Goal: Task Accomplishment & Management: Use online tool/utility

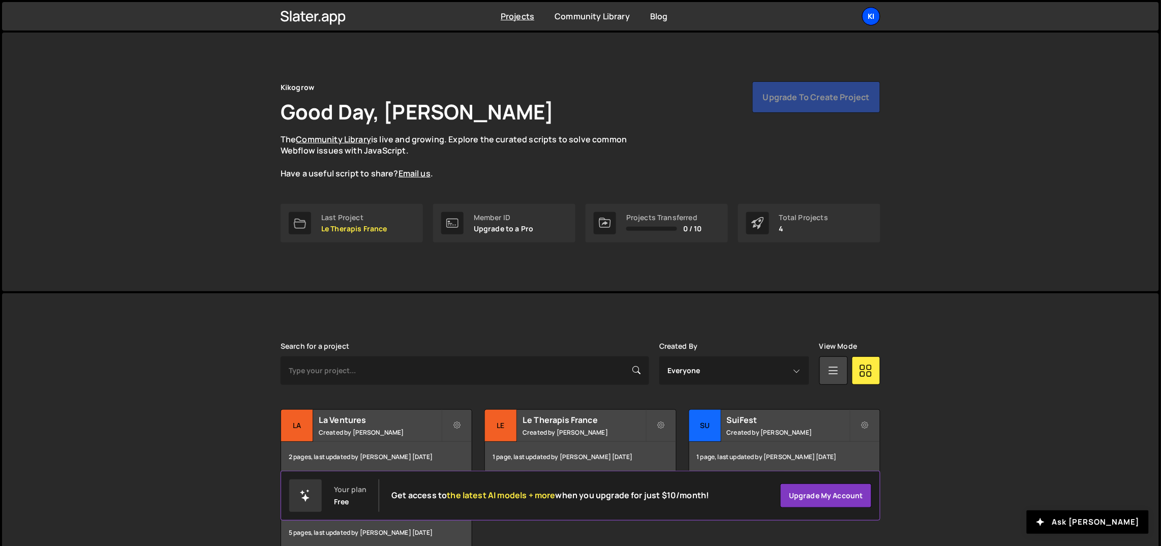
click at [874, 13] on div "Ki" at bounding box center [871, 16] width 18 height 18
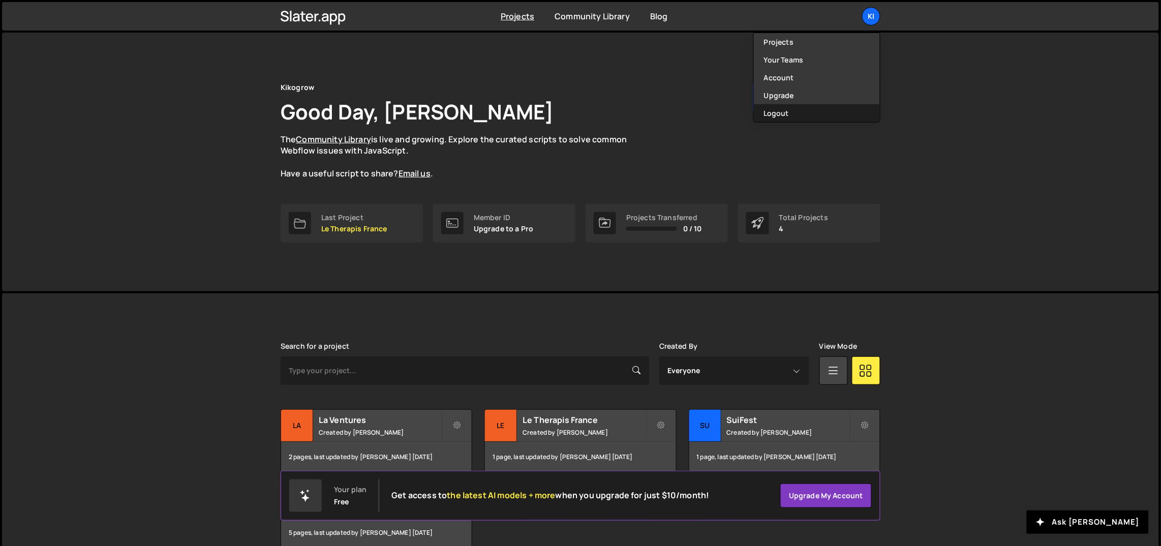
click at [807, 112] on button "Logout" at bounding box center [817, 113] width 126 height 18
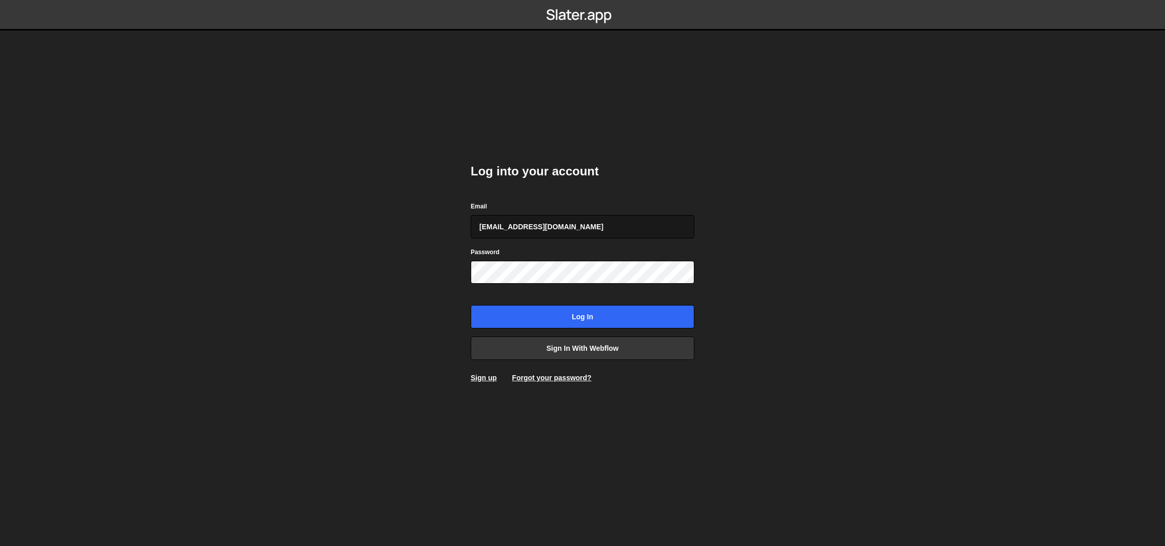
click at [597, 221] on input "ognjen@flowhivedigital.com" at bounding box center [583, 226] width 224 height 23
type input "[PERSON_NAME][EMAIL_ADDRESS][DOMAIN_NAME]"
click at [571, 323] on input "Log in" at bounding box center [583, 316] width 224 height 23
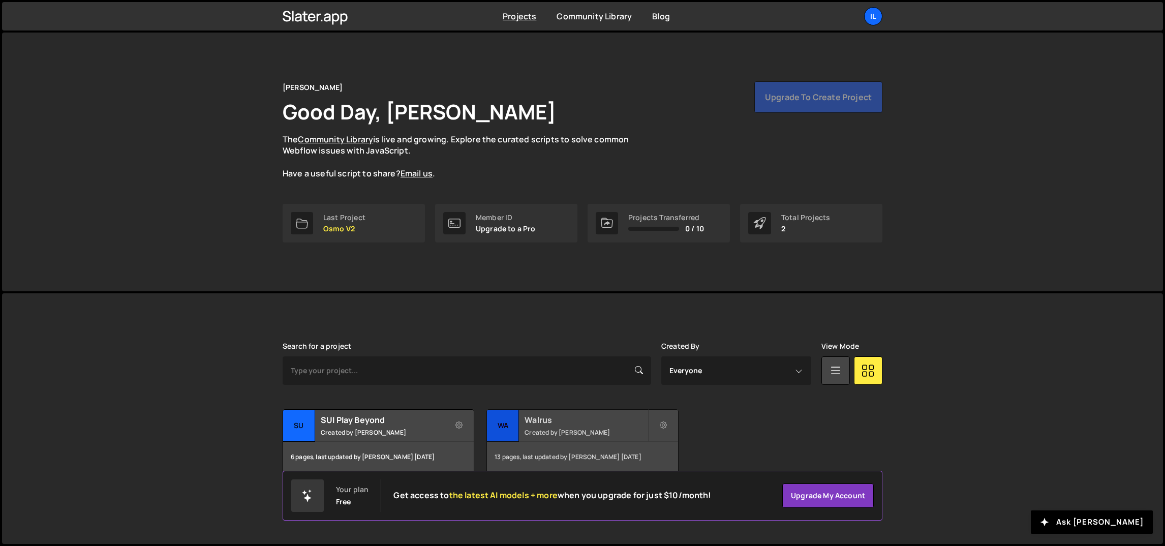
drag, startPoint x: 555, startPoint y: 424, endPoint x: 551, endPoint y: 417, distance: 8.4
click at [555, 423] on h2 "Walrus" at bounding box center [586, 419] width 123 height 11
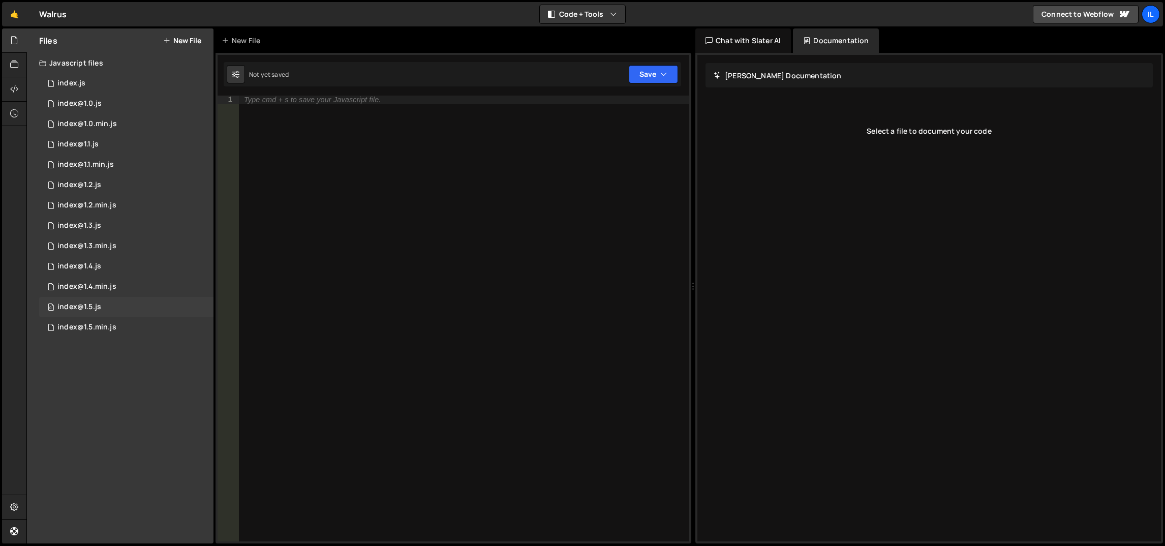
click at [101, 313] on div "0 index@1.5.js 0" at bounding box center [126, 307] width 174 height 20
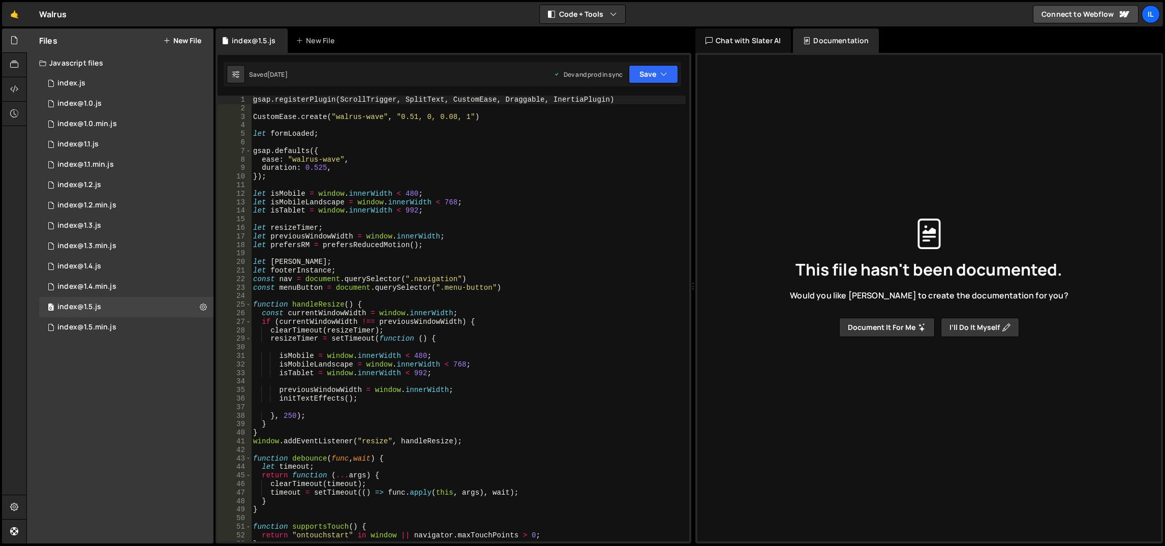
type textarea "});"
click at [379, 178] on div "gsap . registerPlugin ( ScrollTrigger , SplitText , CustomEase , Draggable , In…" at bounding box center [468, 328] width 435 height 464
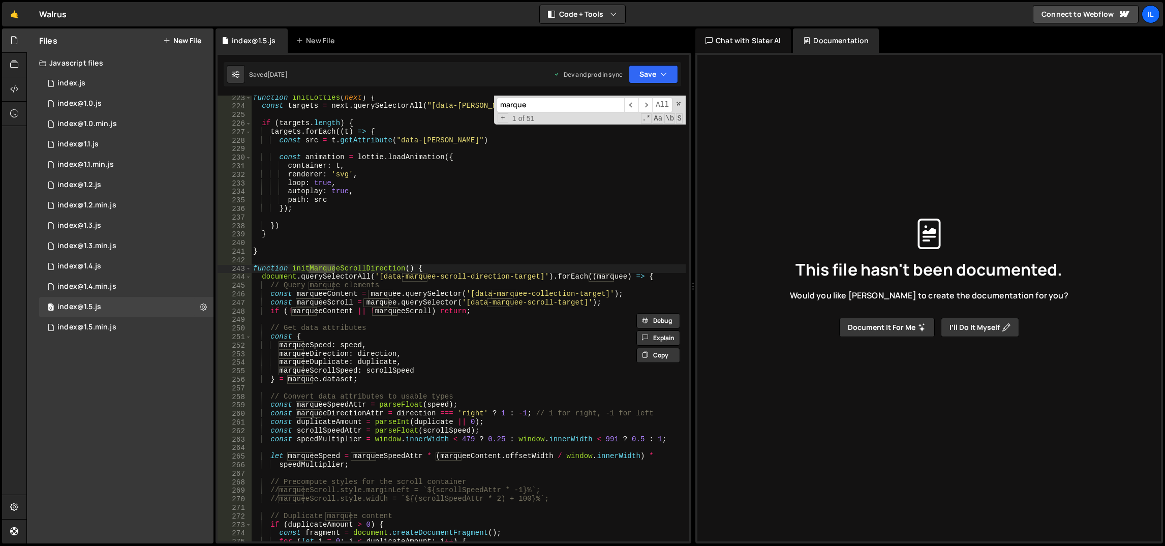
scroll to position [1837, 0]
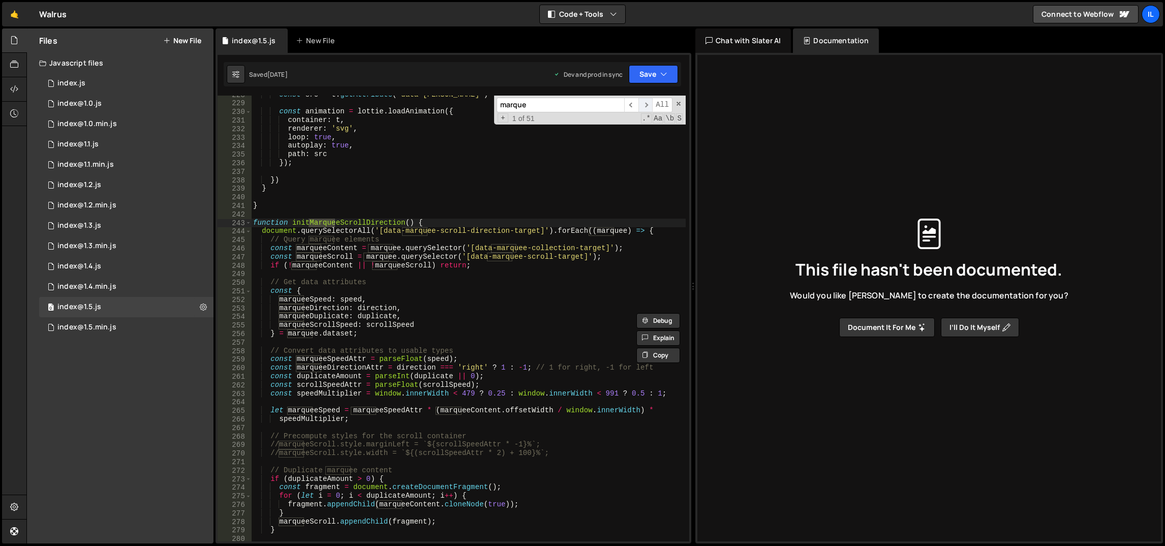
type input "marque"
click at [645, 105] on span "​" at bounding box center [645, 105] width 14 height 15
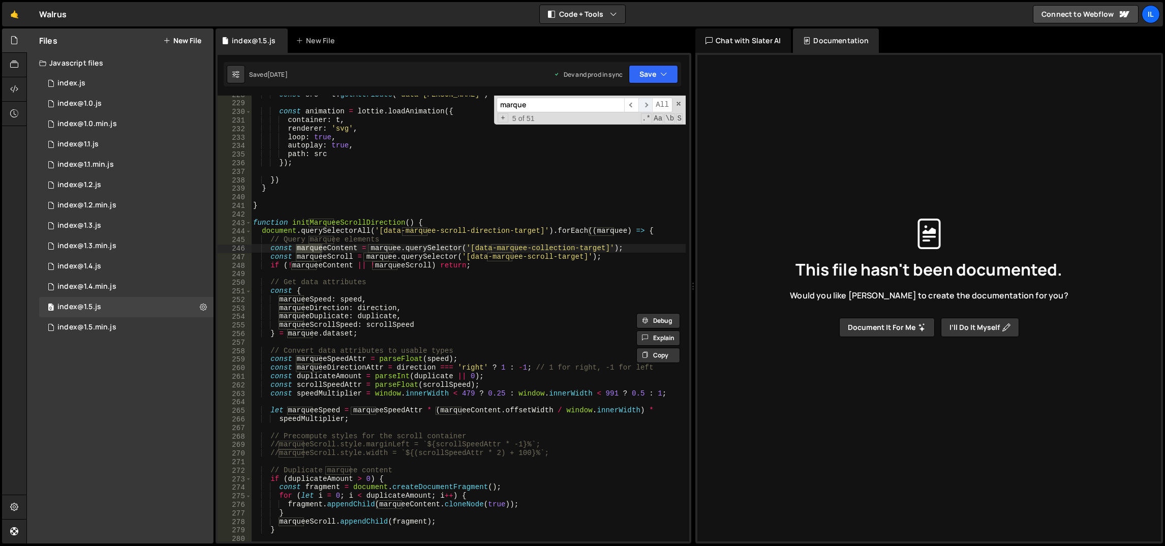
click at [645, 105] on span "​" at bounding box center [645, 105] width 14 height 15
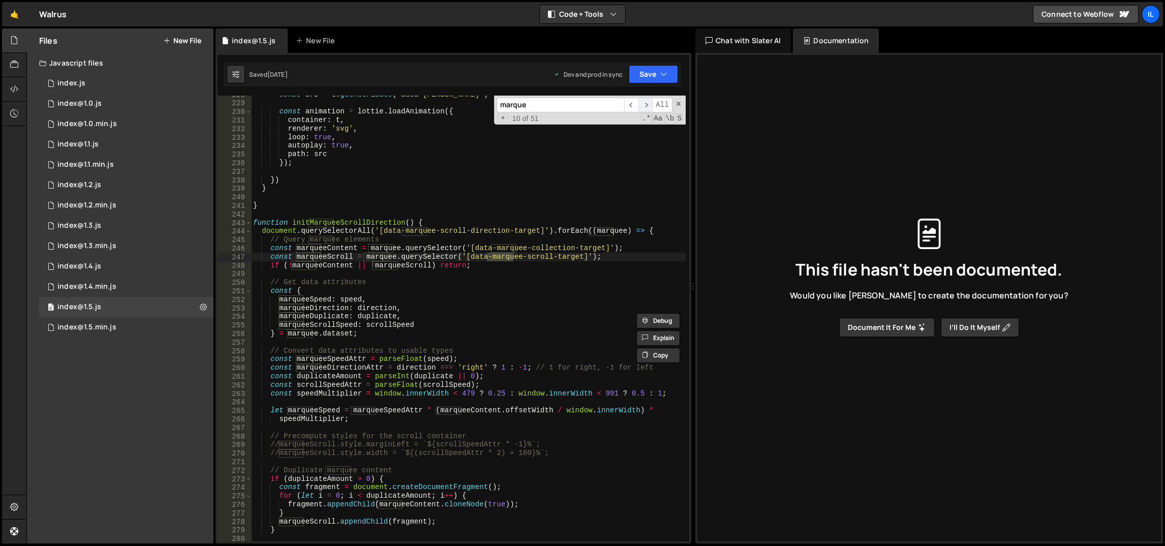
click at [645, 105] on span "​" at bounding box center [645, 105] width 14 height 15
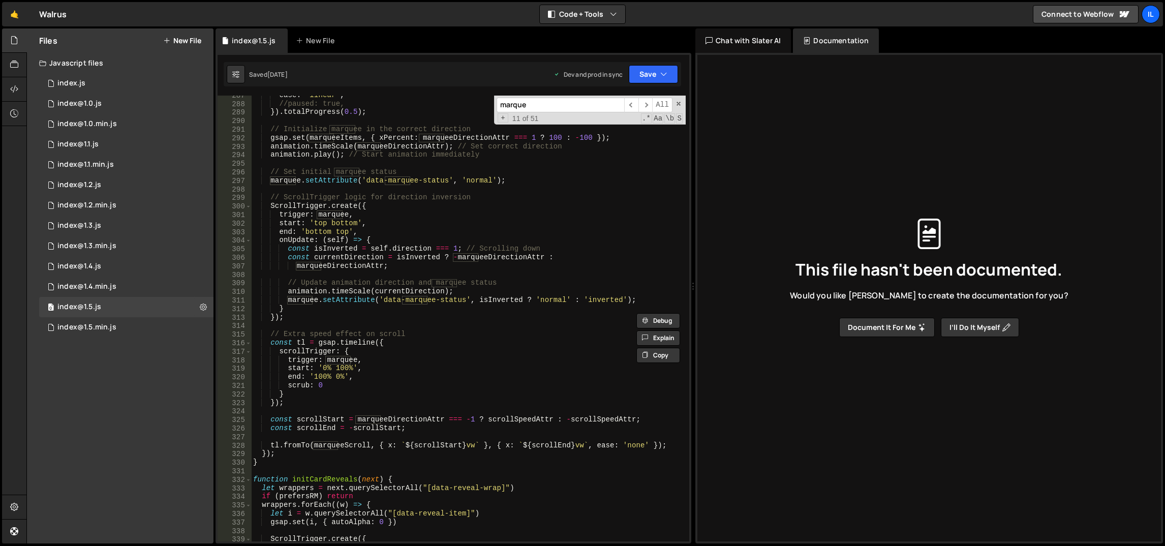
scroll to position [2442, 0]
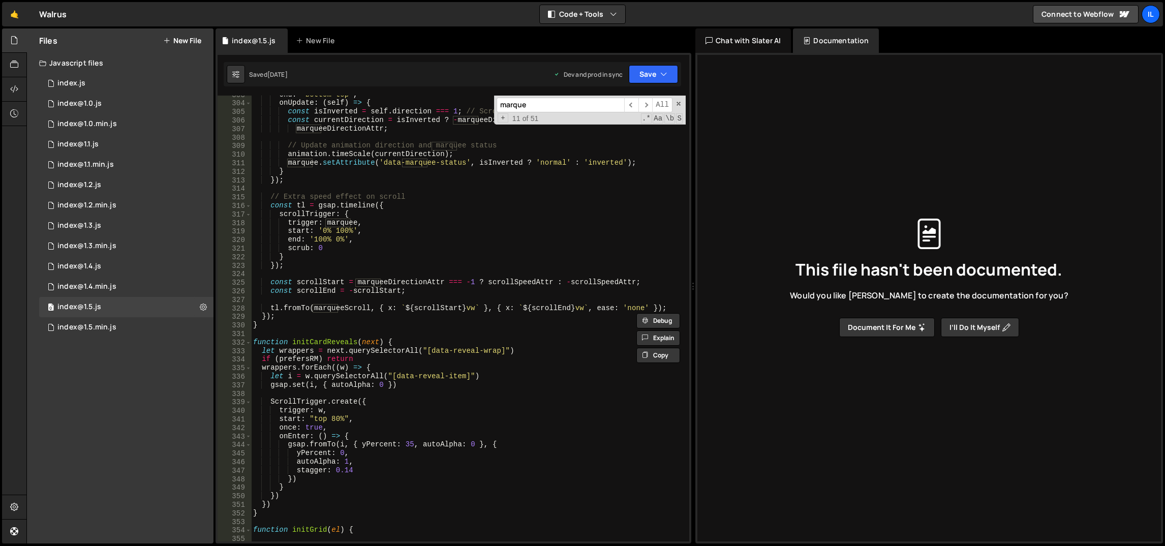
click at [482, 329] on div "end : 'bottom top' , onUpdate : ( self ) => { const isInverted = self . directi…" at bounding box center [468, 322] width 435 height 464
click at [648, 105] on span "​" at bounding box center [645, 105] width 14 height 15
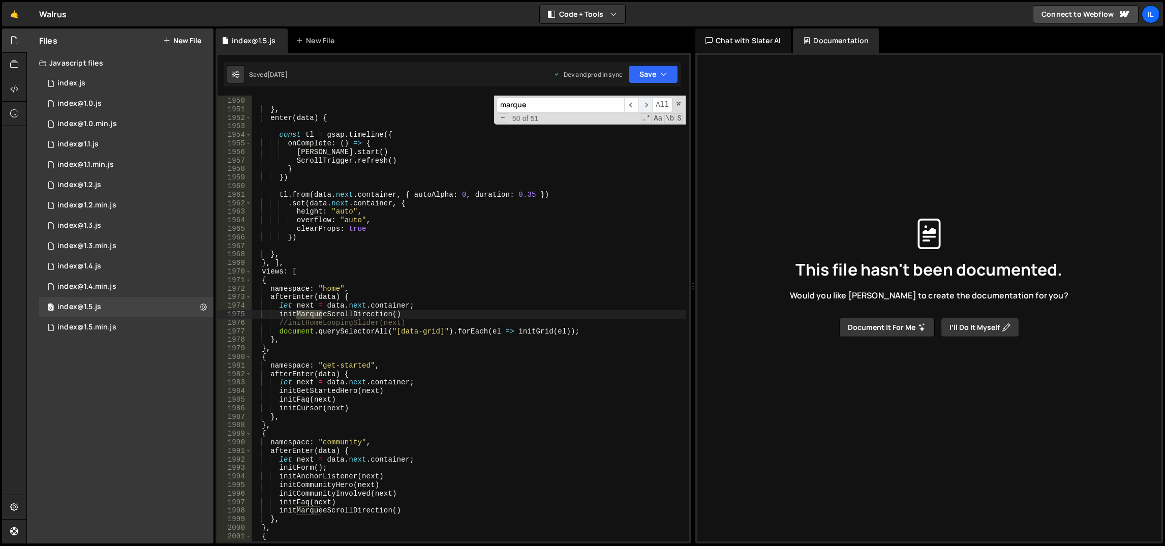
click at [648, 105] on span "​" at bounding box center [645, 105] width 14 height 15
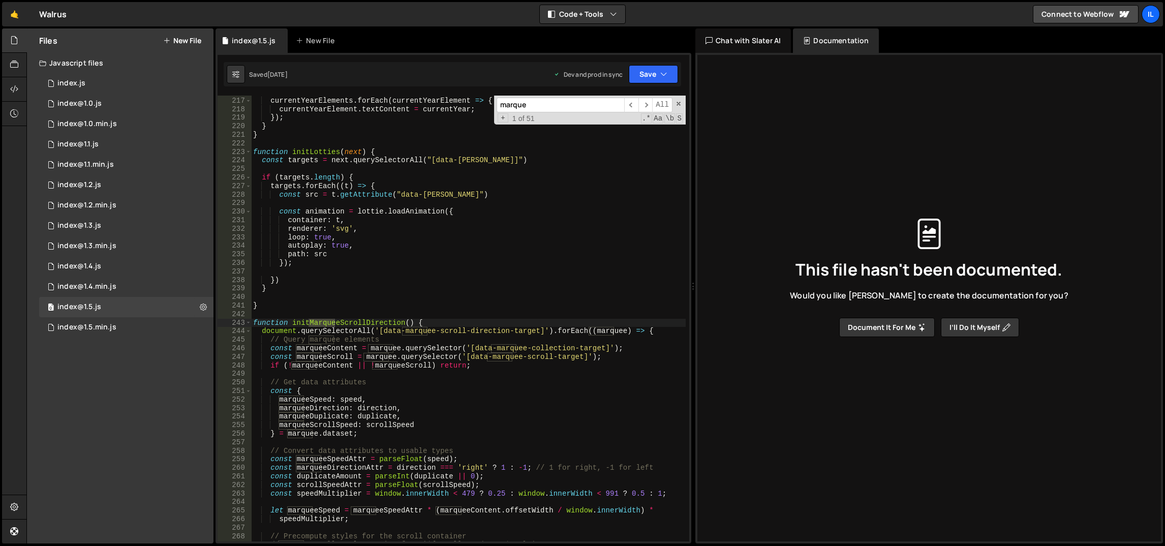
scroll to position [1829, 0]
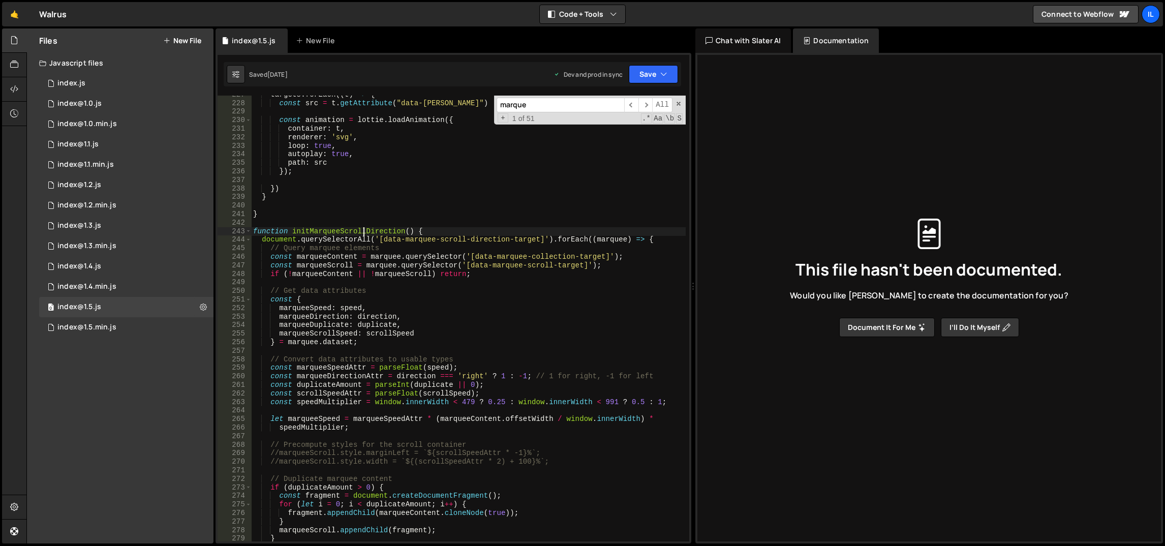
click at [366, 228] on div "targets . forEach (( t ) => { const src = t . getAttribute ( "data-lottie" ) co…" at bounding box center [468, 322] width 435 height 464
click at [377, 212] on div "targets . forEach (( t ) => { const src = t . getAttribute ( "data-lottie" ) co…" at bounding box center [468, 322] width 435 height 464
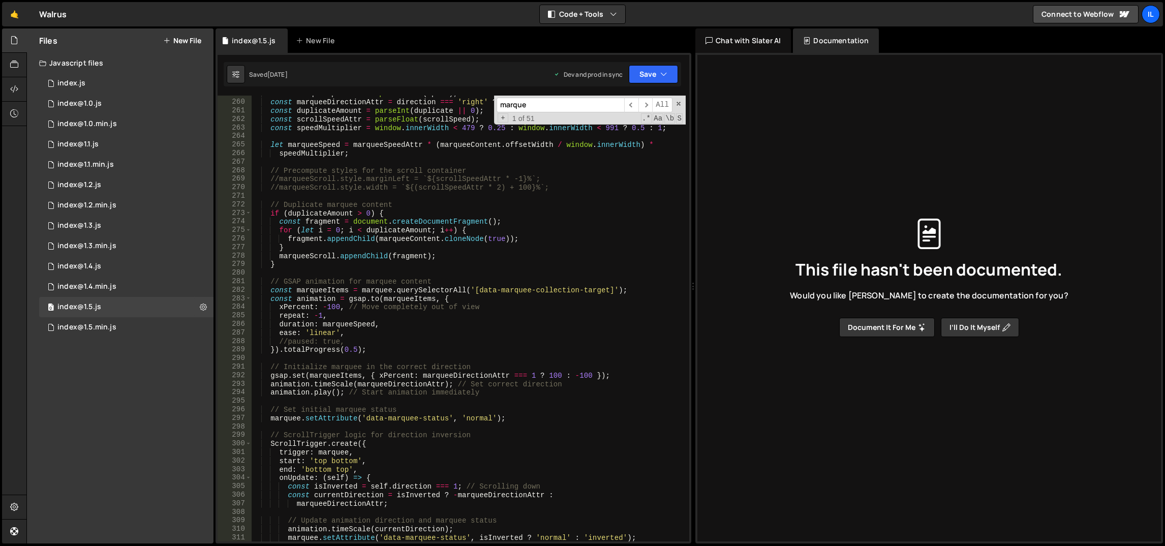
scroll to position [1872, 0]
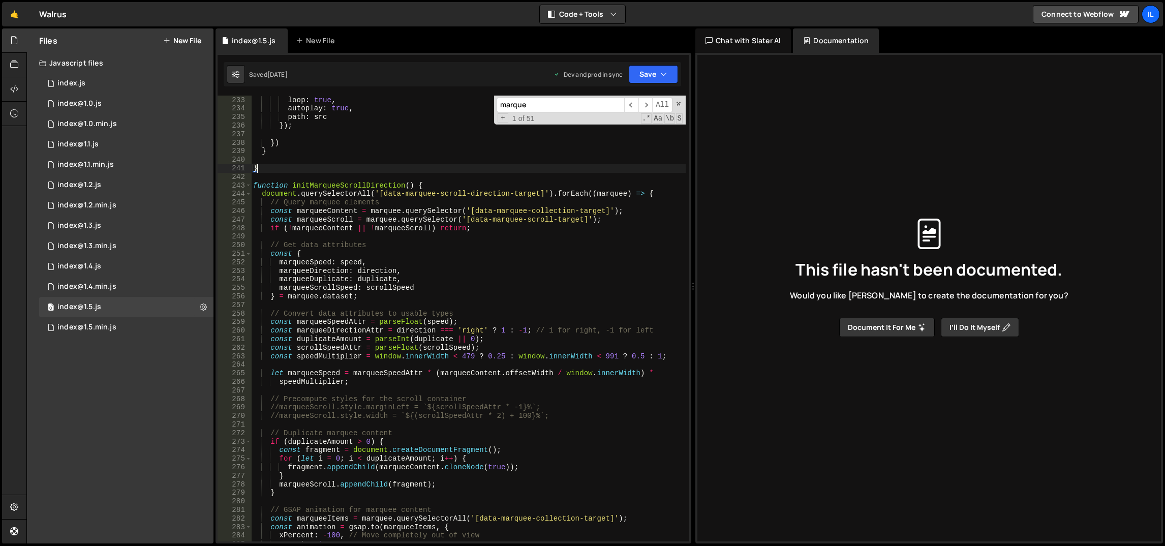
click at [453, 263] on div "renderer : 'svg' , loop : true , autoplay : true , path : src }) ; }) } } funct…" at bounding box center [468, 319] width 435 height 464
click at [455, 285] on div "renderer : 'svg' , loop : true , autoplay : true , path : src }) ; }) } } funct…" at bounding box center [468, 319] width 435 height 464
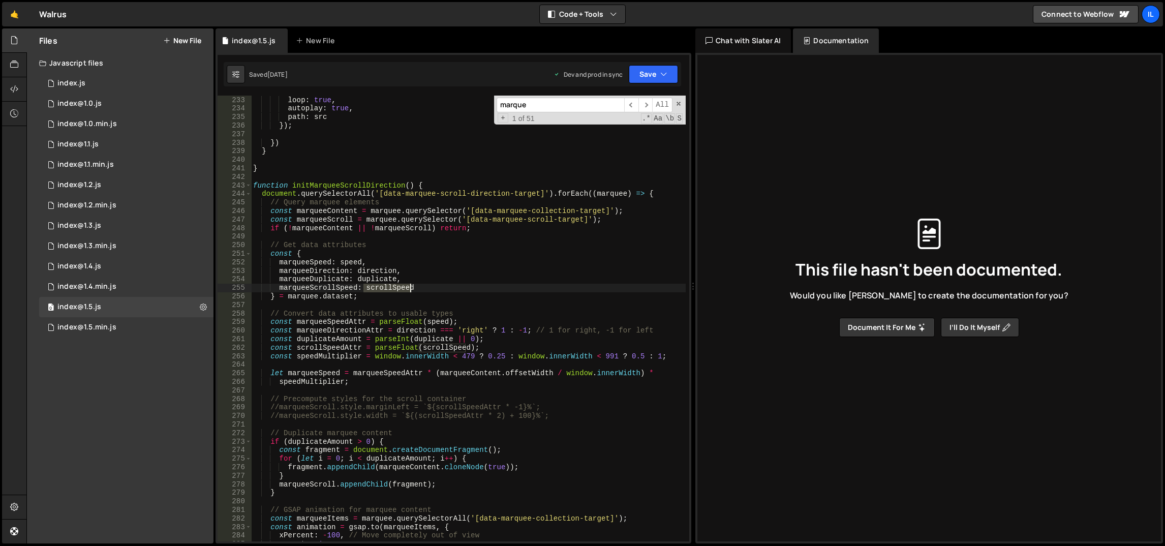
click at [455, 285] on div "renderer : 'svg' , loop : true , autoplay : true , path : src }) ; }) } } funct…" at bounding box center [468, 319] width 435 height 464
click at [456, 263] on div "renderer : 'svg' , loop : true , autoplay : true , path : src }) ; }) } } funct…" at bounding box center [468, 319] width 435 height 464
click at [246, 181] on span at bounding box center [249, 185] width 6 height 9
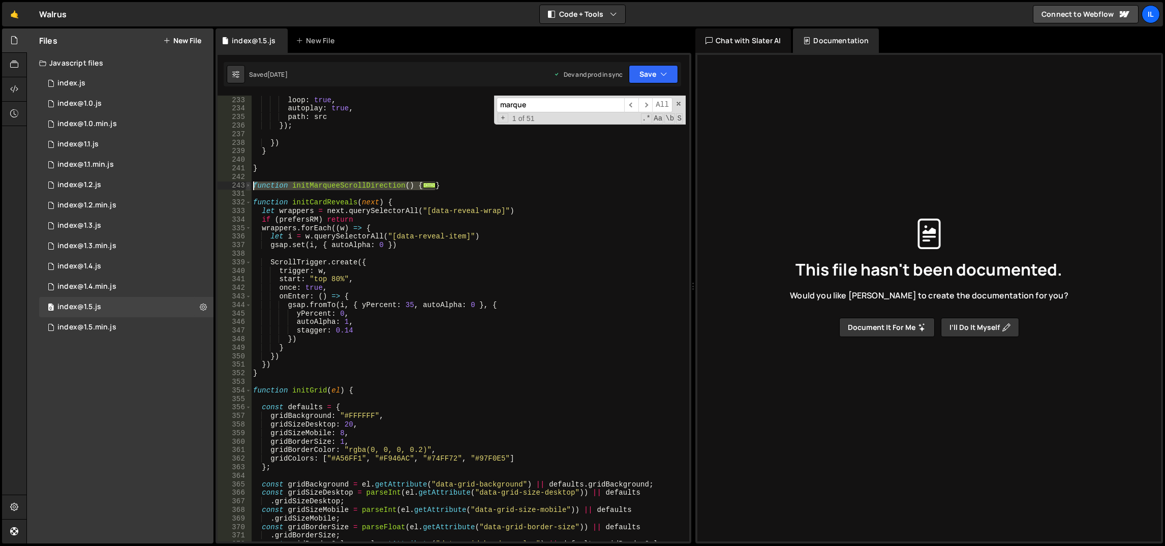
drag, startPoint x: 472, startPoint y: 184, endPoint x: 245, endPoint y: 187, distance: 227.8
click at [245, 187] on div "marqueeSpeed: speed, 232 233 234 235 236 237 238 239 240 241 242 243 331 332 33…" at bounding box center [454, 319] width 472 height 446
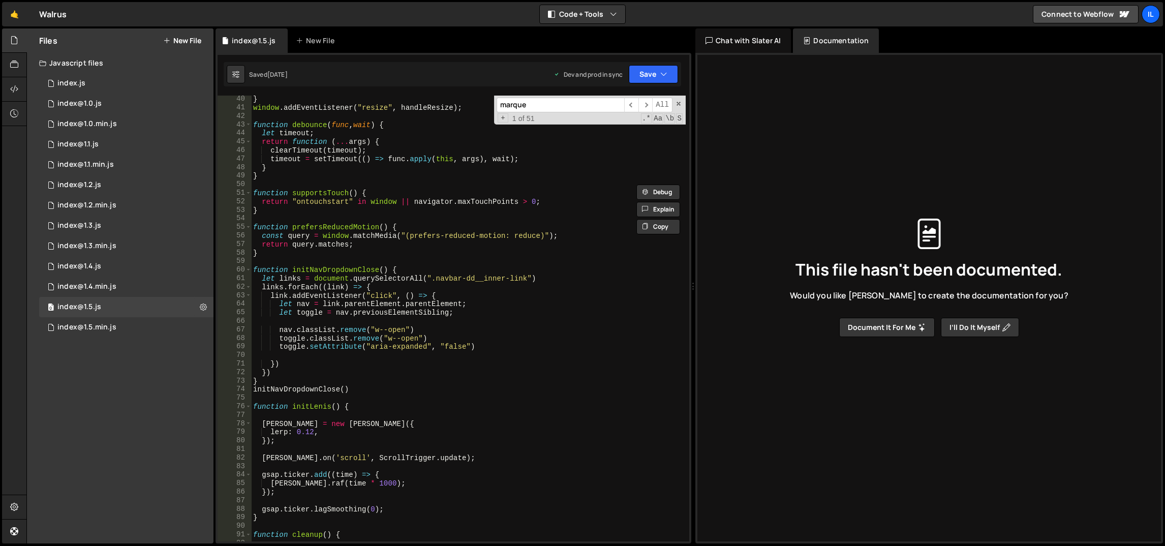
scroll to position [0, 0]
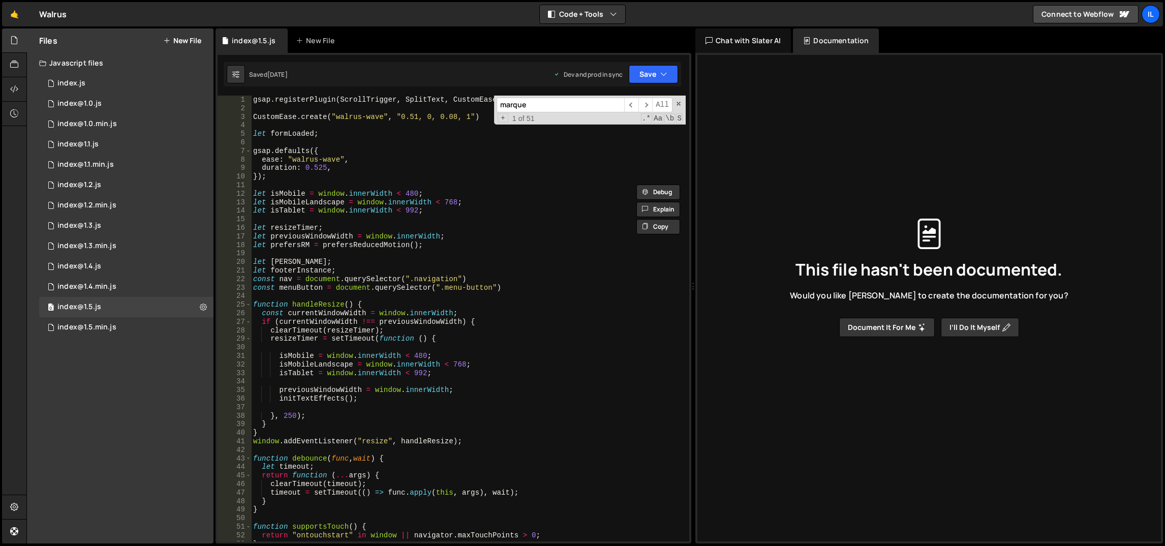
click at [468, 198] on div "gsap . registerPlugin ( ScrollTrigger , SplitText , CustomEase , Draggable , In…" at bounding box center [468, 328] width 435 height 464
type textarea "let isMobile = window.innerWidth < 480;"
click at [678, 101] on span at bounding box center [678, 103] width 7 height 7
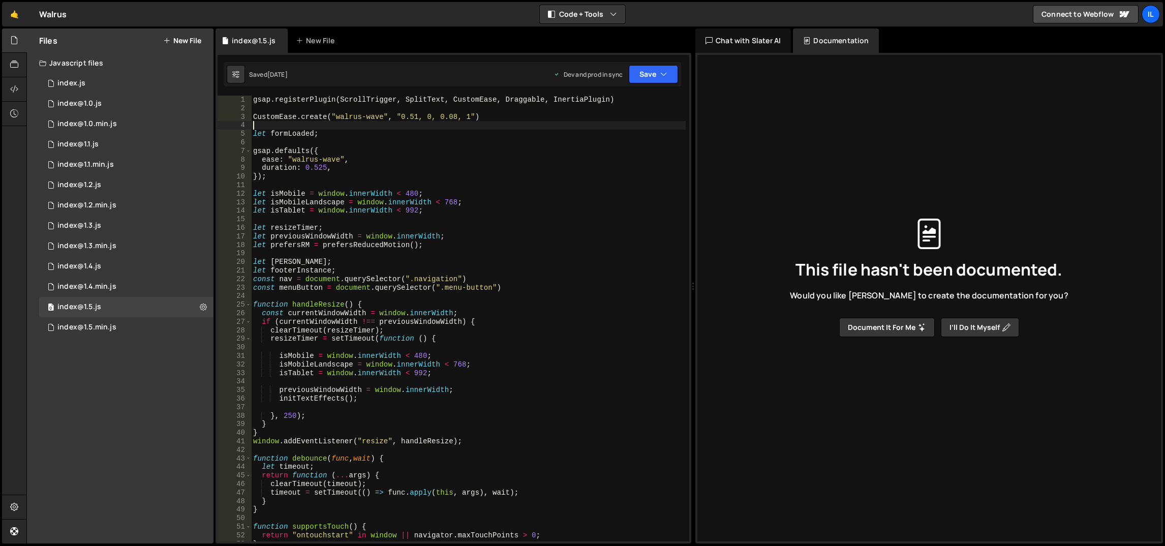
click at [575, 127] on div "gsap . registerPlugin ( ScrollTrigger , SplitText , CustomEase , Draggable , In…" at bounding box center [468, 328] width 435 height 464
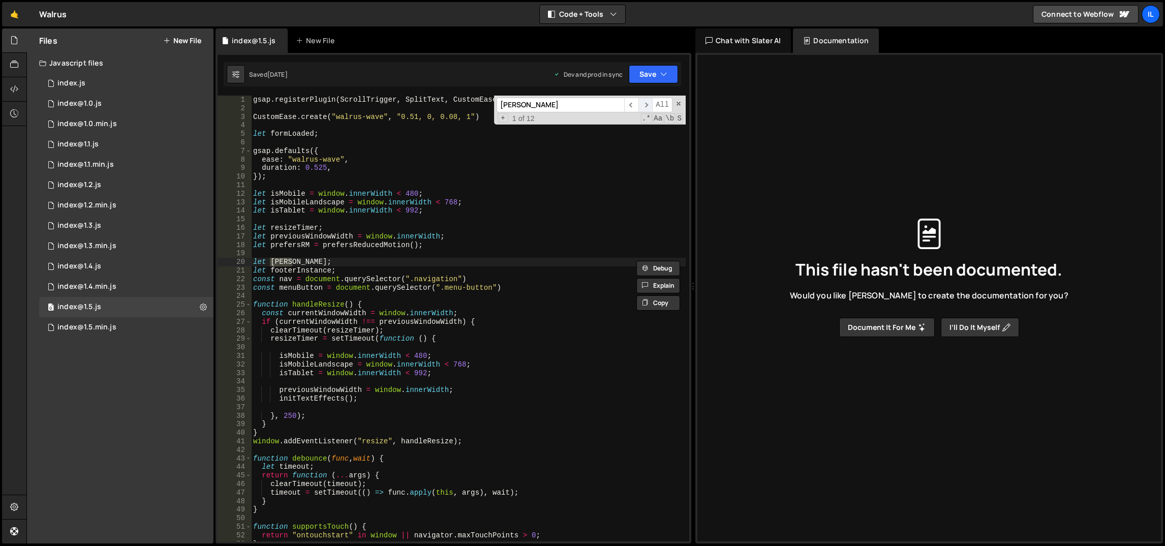
type input "lenis"
click at [648, 103] on span "​" at bounding box center [645, 105] width 14 height 15
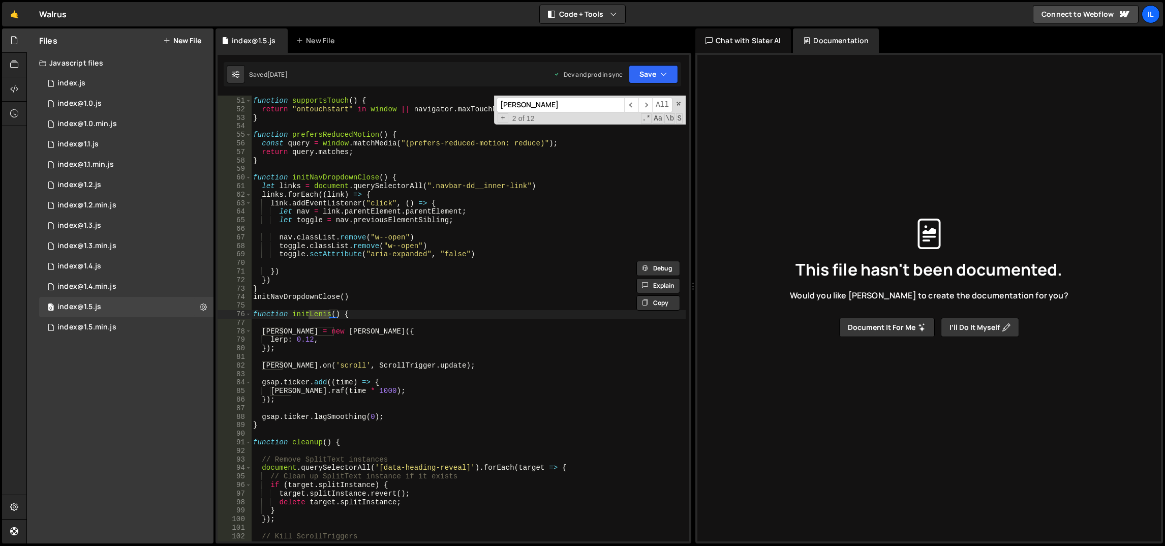
scroll to position [465, 0]
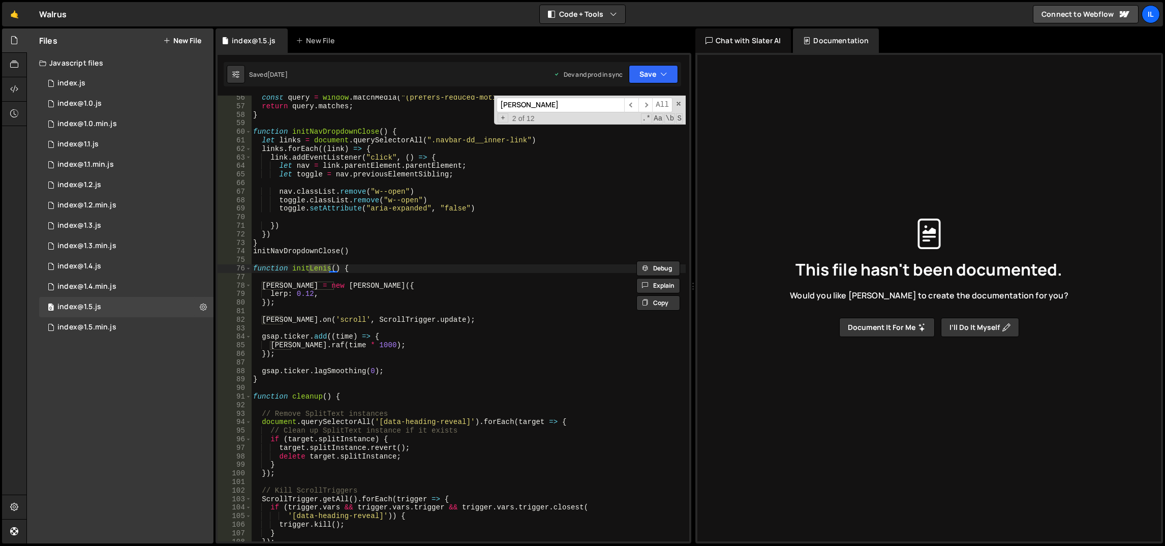
click at [362, 295] on div "const query = window . matchMedia ( "(prefers-reduced-motion: reduce)" ) ; retu…" at bounding box center [468, 326] width 435 height 464
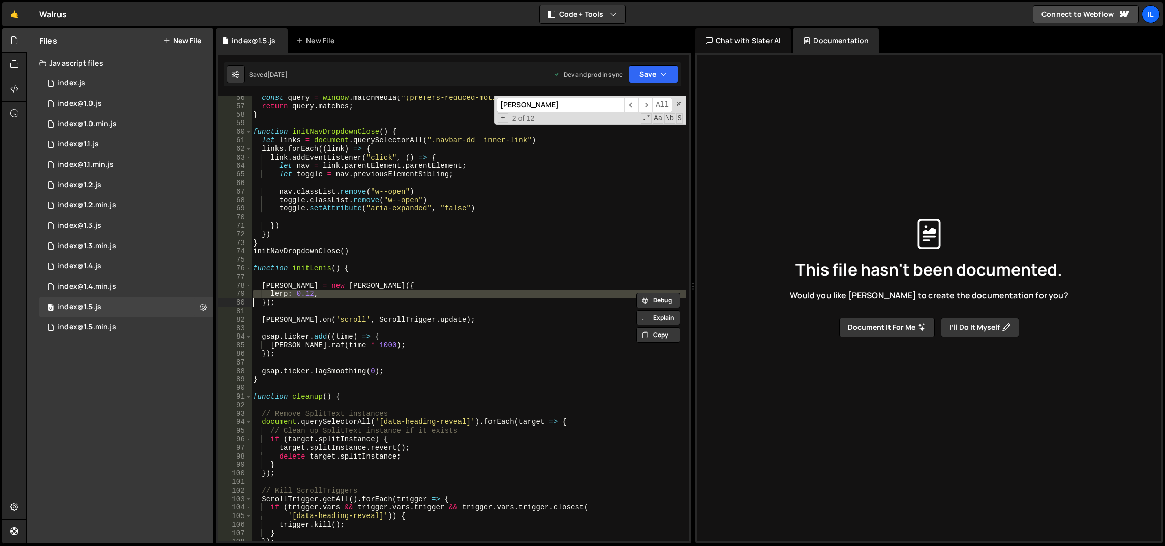
click at [362, 295] on div "const query = window . matchMedia ( "(prefers-reduced-motion: reduce)" ) ; retu…" at bounding box center [468, 326] width 435 height 464
type textarea "lerp: 0.12, });"
click at [366, 308] on div "const query = window . matchMedia ( "(prefers-reduced-motion: reduce)" ) ; retu…" at bounding box center [468, 326] width 435 height 464
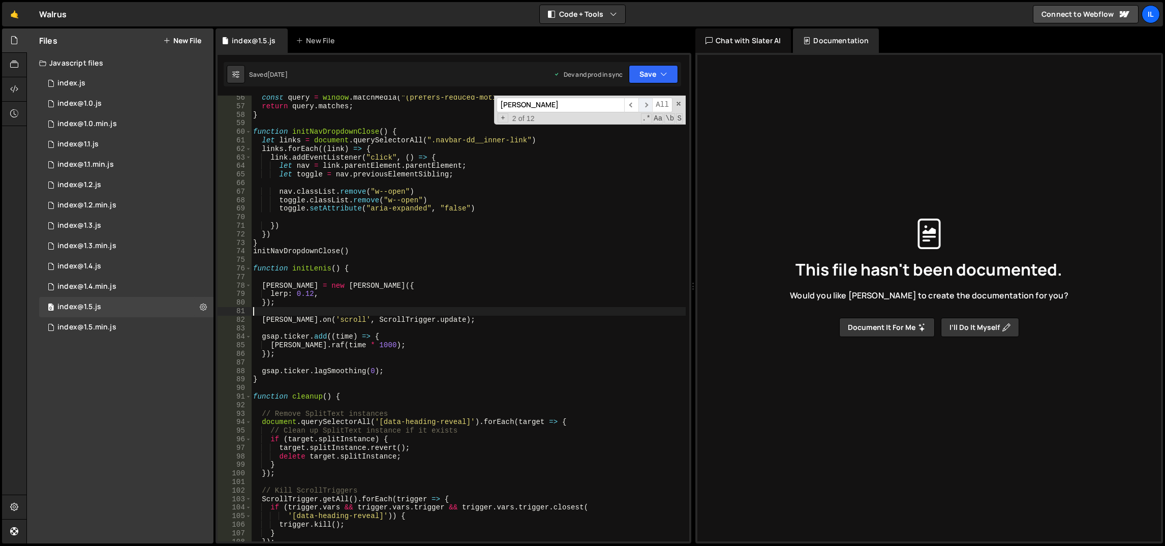
click at [640, 105] on span "​" at bounding box center [645, 105] width 14 height 15
click at [643, 105] on span "​" at bounding box center [645, 105] width 14 height 15
click at [426, 282] on div "const query = window . matchMedia ( "(prefers-reduced-motion: reduce)" ) ; retu…" at bounding box center [468, 326] width 435 height 464
click at [317, 300] on div "const query = window . matchMedia ( "(prefers-reduced-motion: reduce)" ) ; retu…" at bounding box center [468, 326] width 435 height 464
type textarea "});"
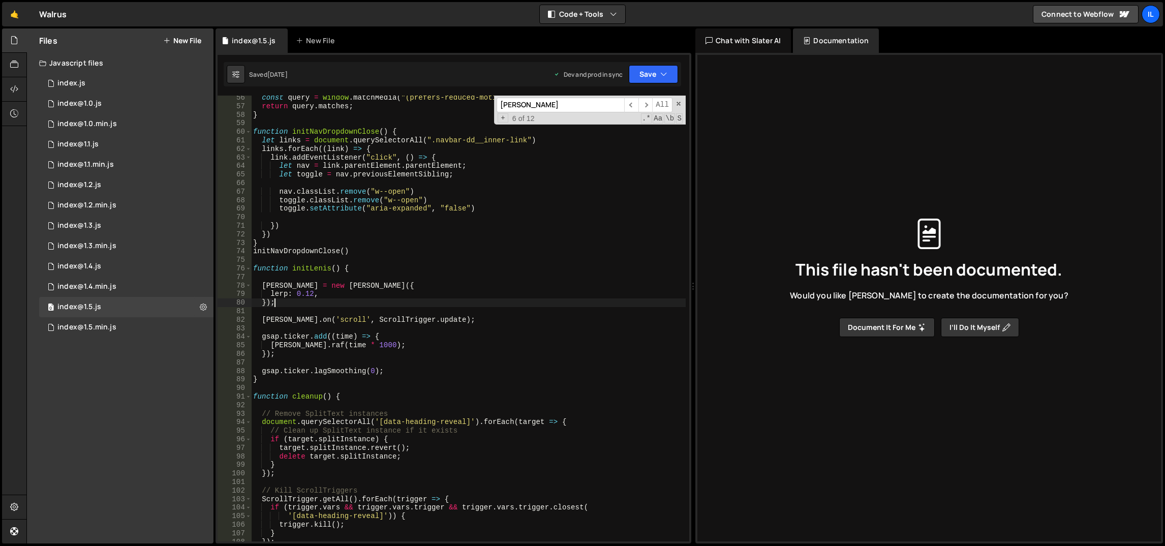
click at [553, 260] on div "const query = window . matchMedia ( "(prefers-reduced-motion: reduce)" ) ; retu…" at bounding box center [468, 326] width 435 height 464
click at [648, 103] on span "​" at bounding box center [645, 105] width 14 height 15
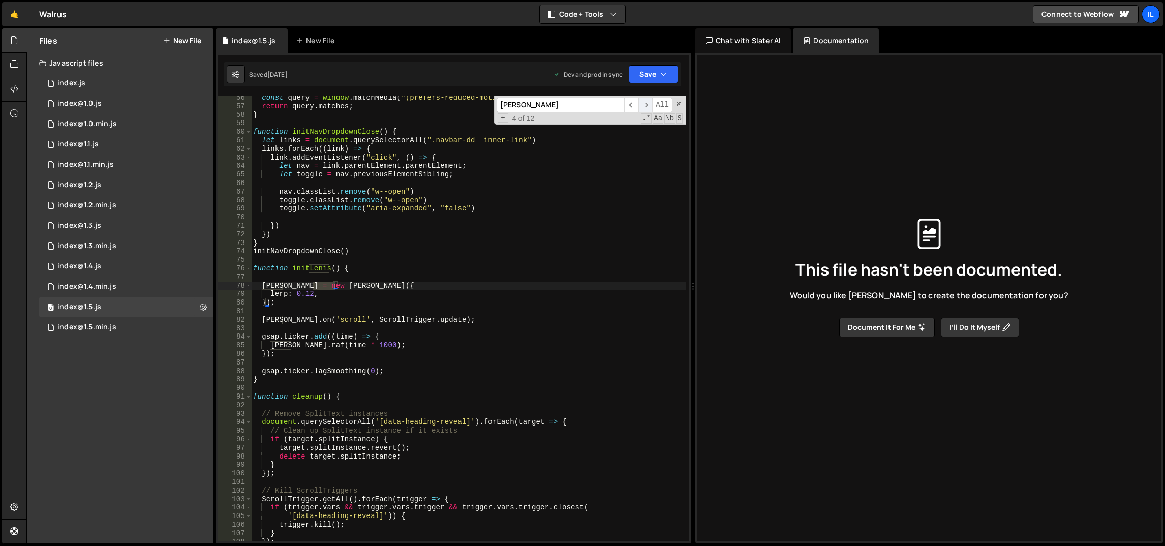
click at [648, 103] on span "​" at bounding box center [645, 105] width 14 height 15
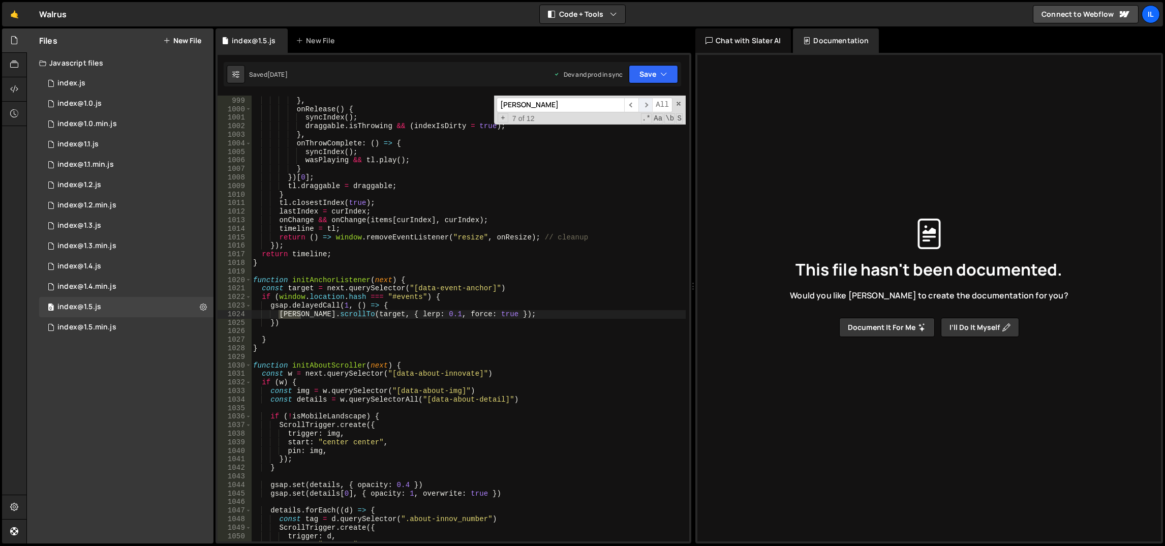
click at [648, 103] on span "​" at bounding box center [645, 105] width 14 height 15
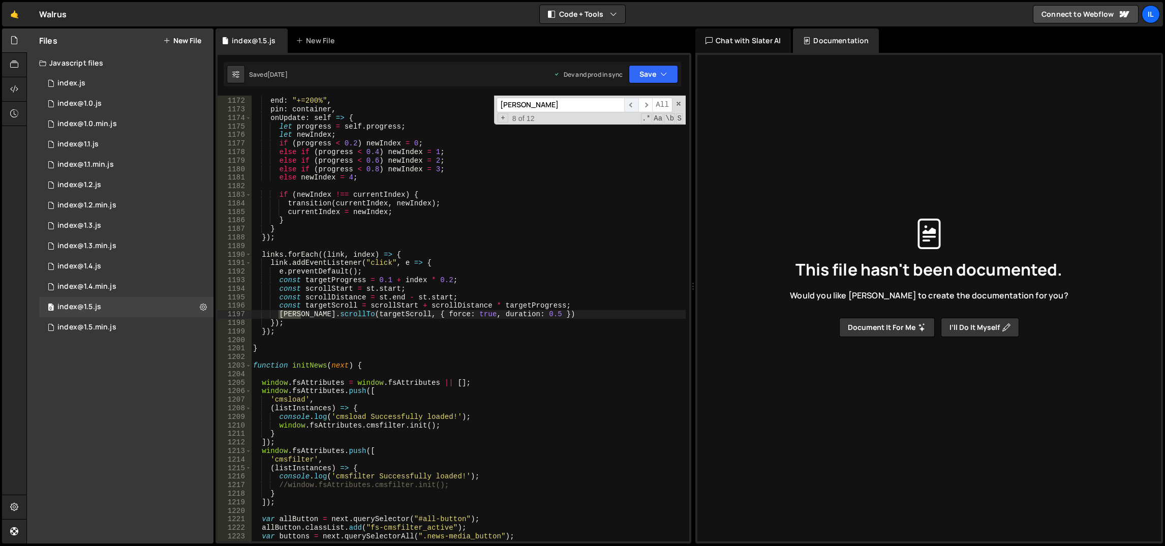
click at [633, 105] on span "​" at bounding box center [631, 105] width 14 height 15
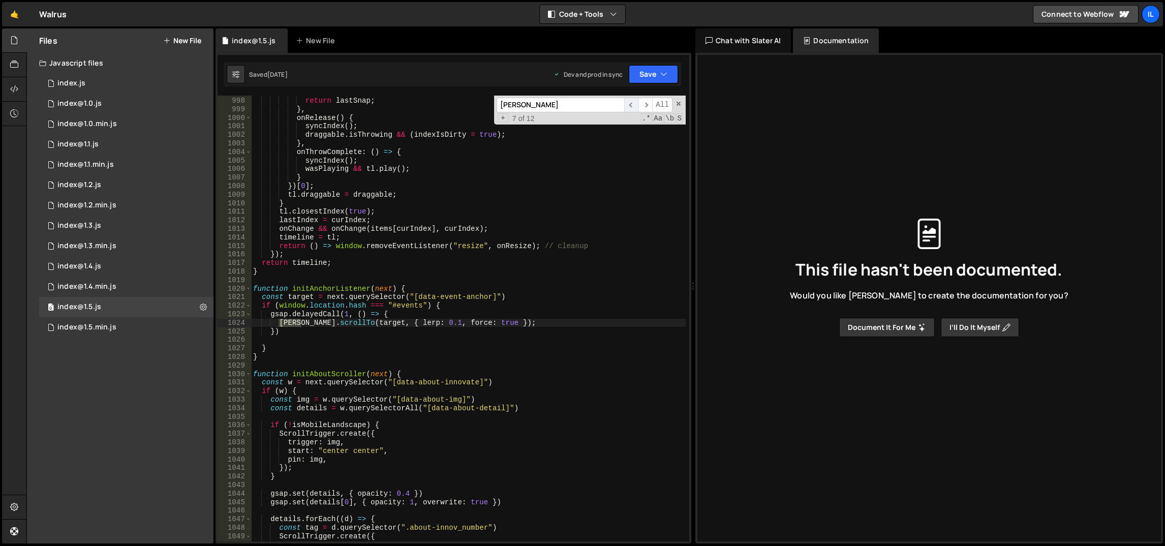
click at [633, 105] on span "​" at bounding box center [631, 105] width 14 height 15
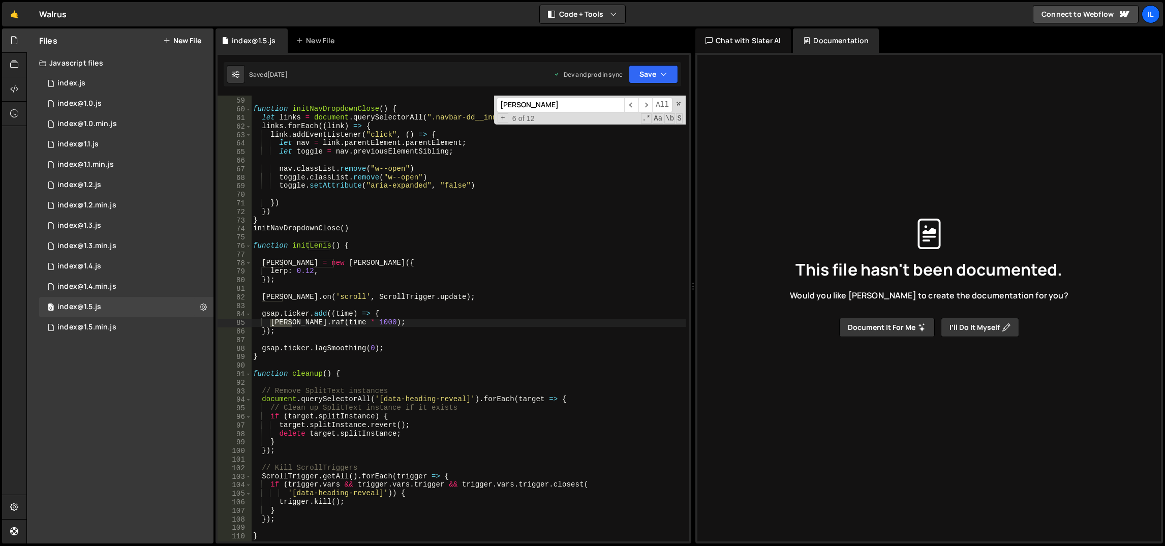
click at [302, 273] on div "} function initNavDropdownClose ( ) { let links = document . querySelectorAll (…" at bounding box center [468, 320] width 435 height 464
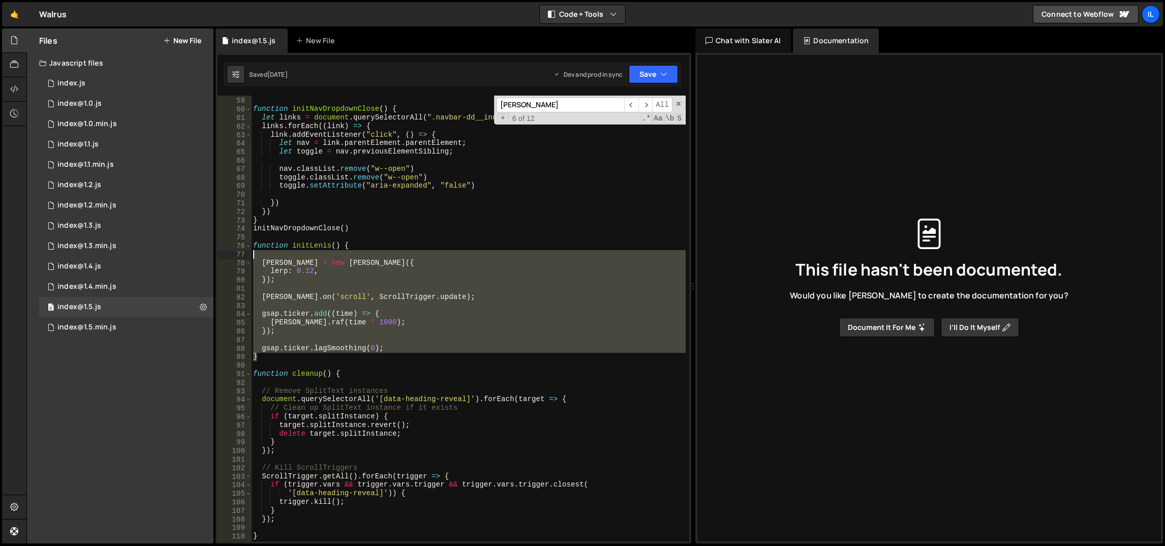
drag, startPoint x: 286, startPoint y: 359, endPoint x: 251, endPoint y: 250, distance: 114.6
click at [251, 250] on div "} function initNavDropdownClose ( ) { let links = document . querySelectorAll (…" at bounding box center [468, 320] width 435 height 464
type textarea "function initLenis() {"
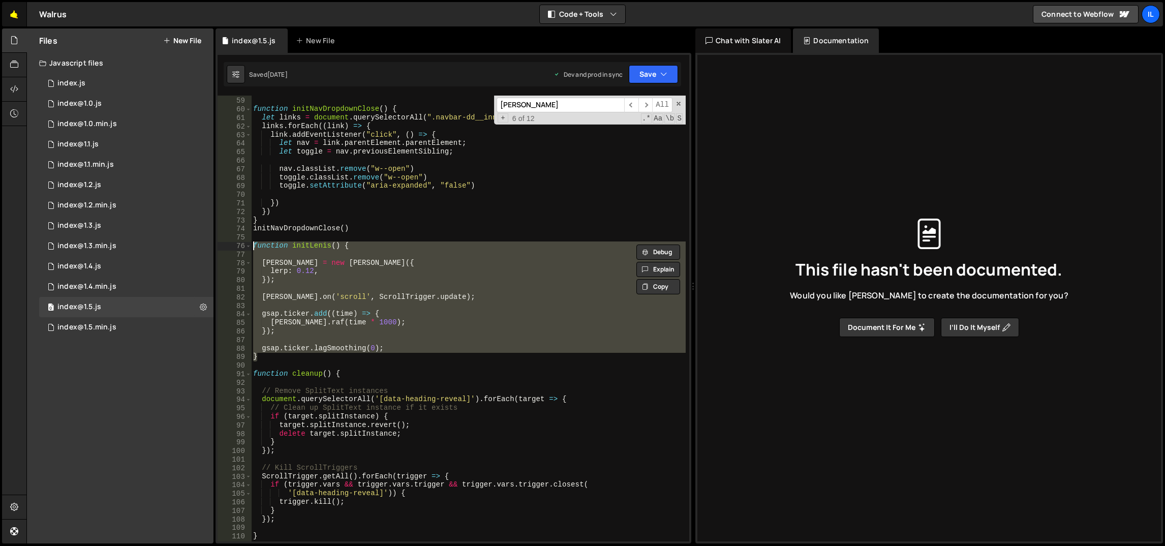
click at [12, 16] on link "🤙" at bounding box center [14, 14] width 25 height 24
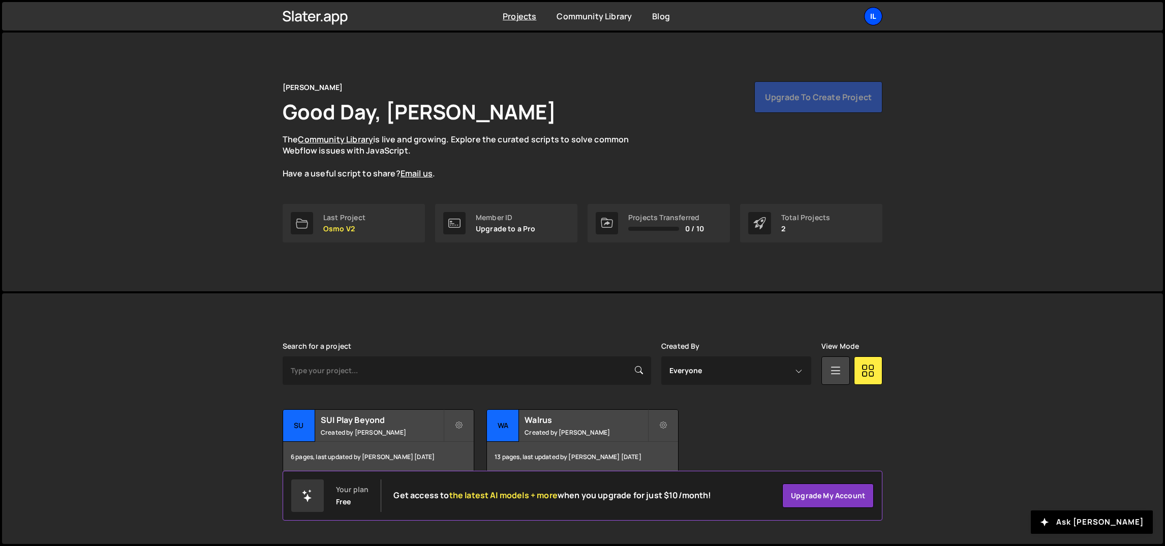
click at [877, 20] on div "Il" at bounding box center [873, 16] width 18 height 18
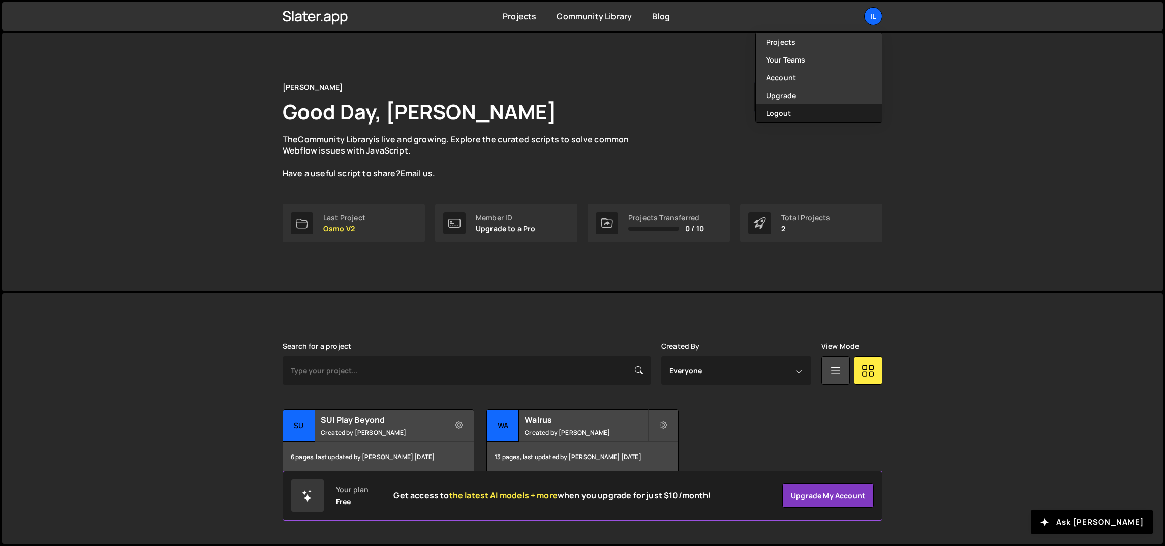
click at [812, 115] on button "Logout" at bounding box center [819, 113] width 126 height 18
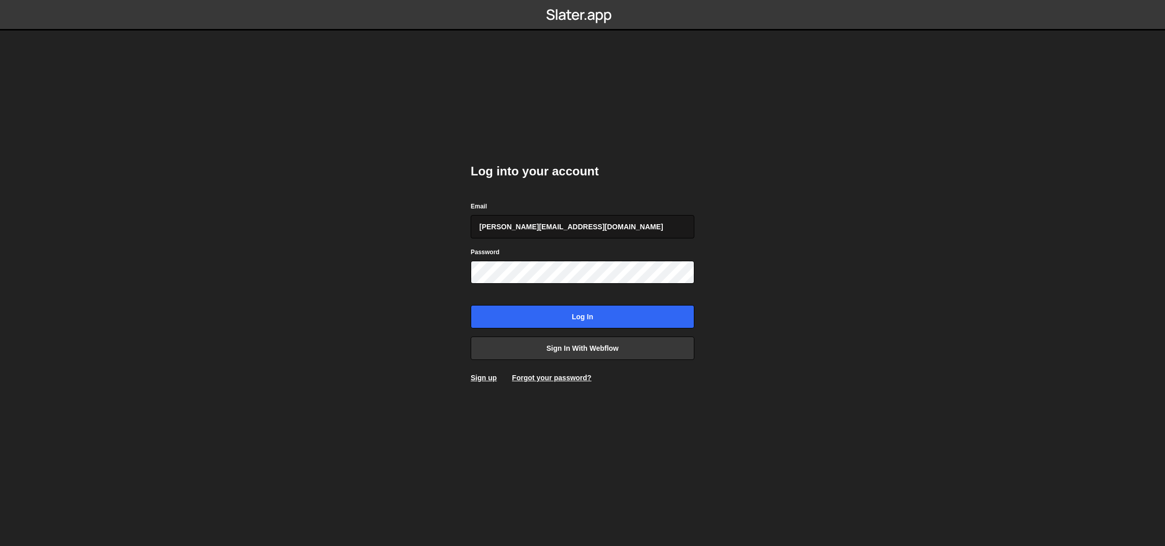
click at [529, 217] on input "[PERSON_NAME][EMAIL_ADDRESS][DOMAIN_NAME]" at bounding box center [583, 226] width 224 height 23
type input "[EMAIL_ADDRESS][DOMAIN_NAME]"
click at [545, 325] on input "Log in" at bounding box center [583, 316] width 224 height 23
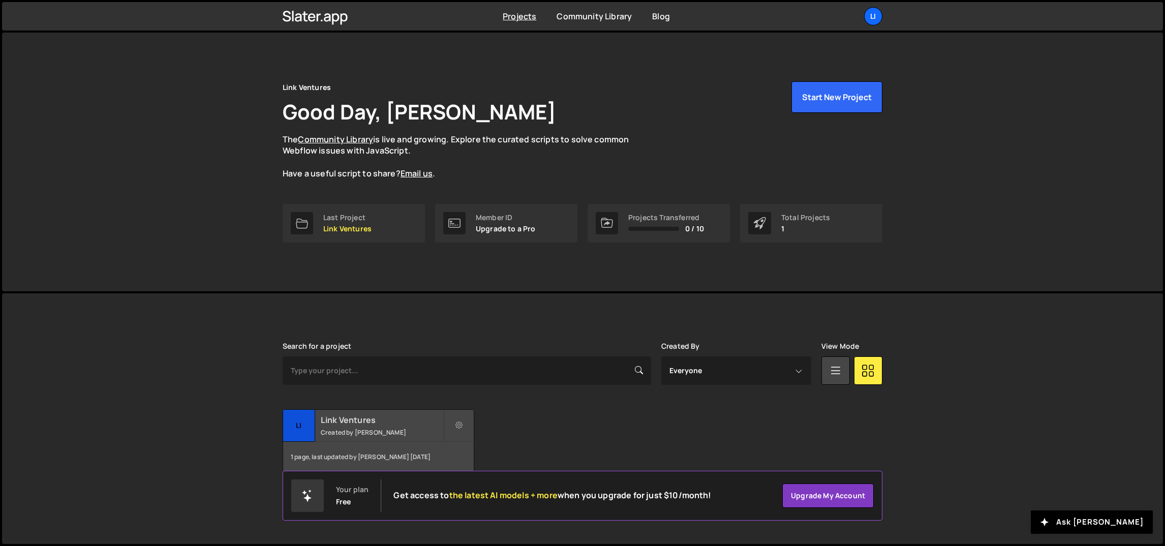
click at [329, 432] on small "Created by [PERSON_NAME]" at bounding box center [382, 432] width 123 height 9
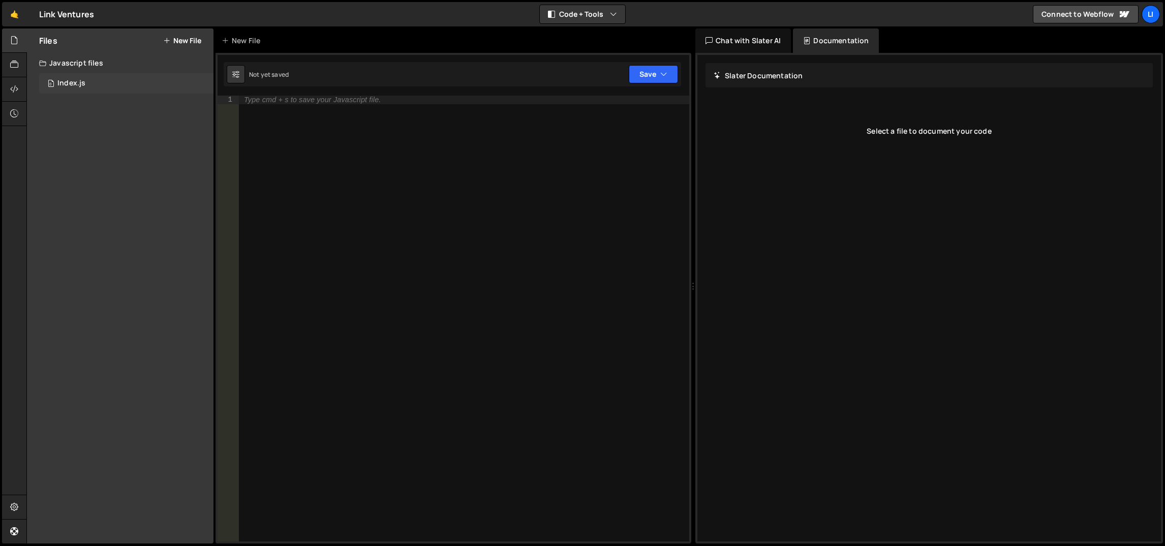
click at [124, 78] on div "0 Index.js 0" at bounding box center [126, 83] width 174 height 20
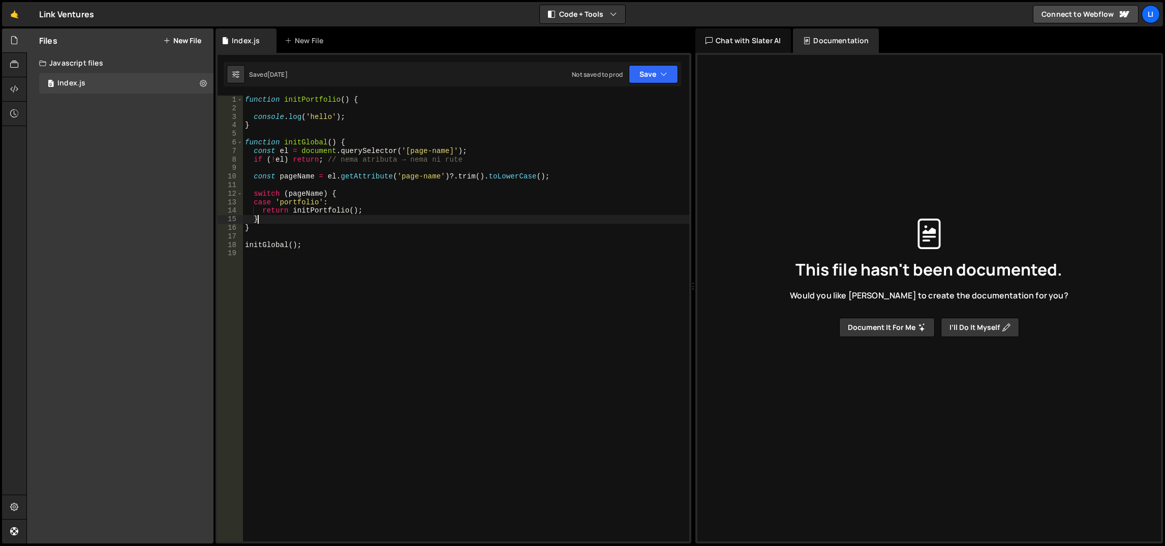
click at [336, 215] on div "function initPortfolio ( ) { console . log ( 'hello' ) ; } function initGlobal …" at bounding box center [466, 328] width 447 height 464
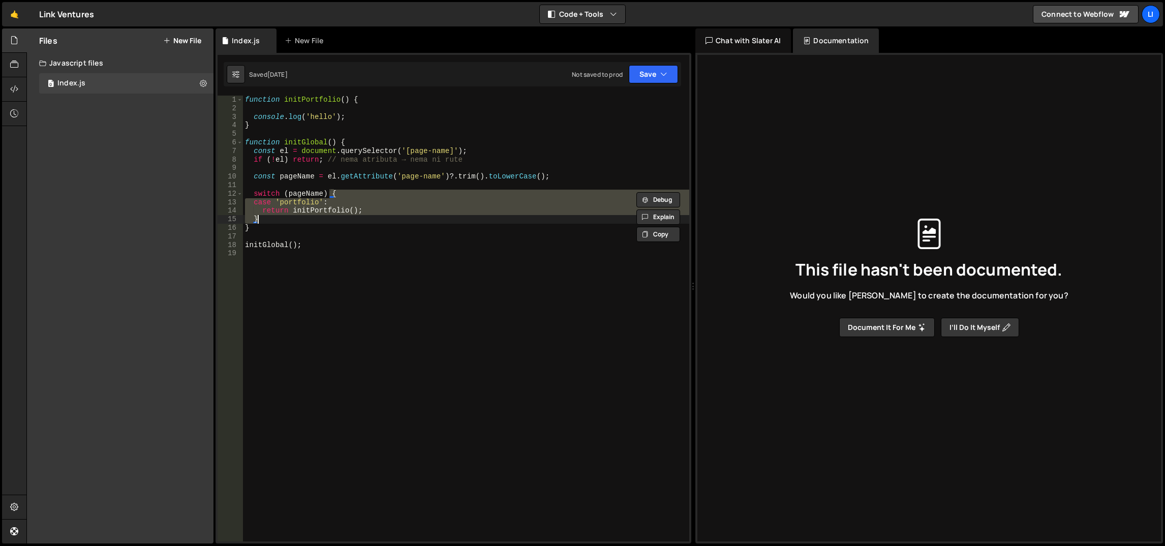
click at [336, 215] on div "function initPortfolio ( ) { console . log ( 'hello' ) ; } function initGlobal …" at bounding box center [466, 328] width 447 height 464
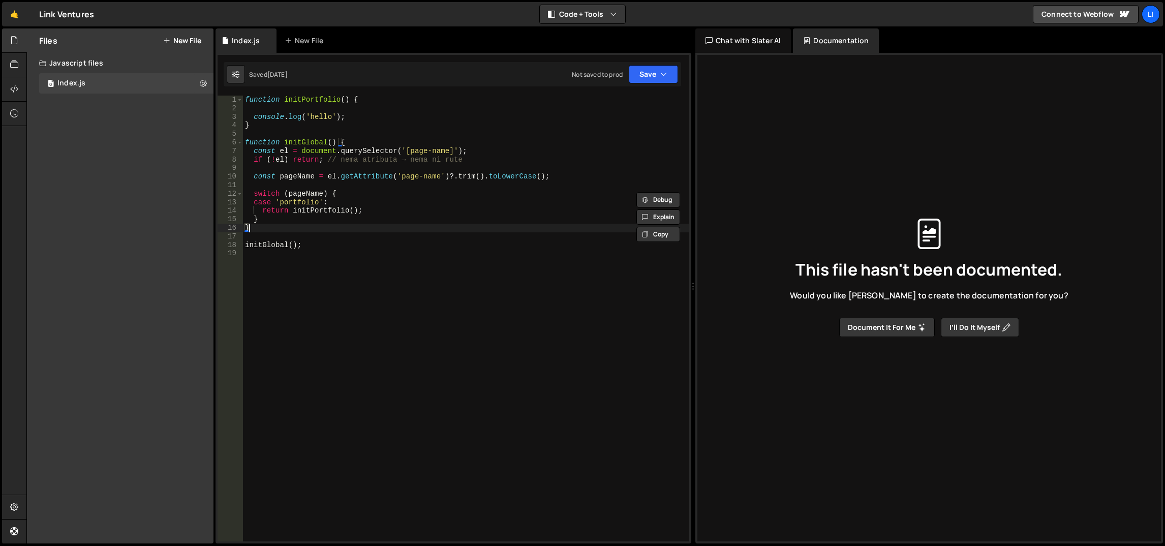
click at [341, 228] on div "function initPortfolio ( ) { console . log ( 'hello' ) ; } function initGlobal …" at bounding box center [466, 328] width 447 height 464
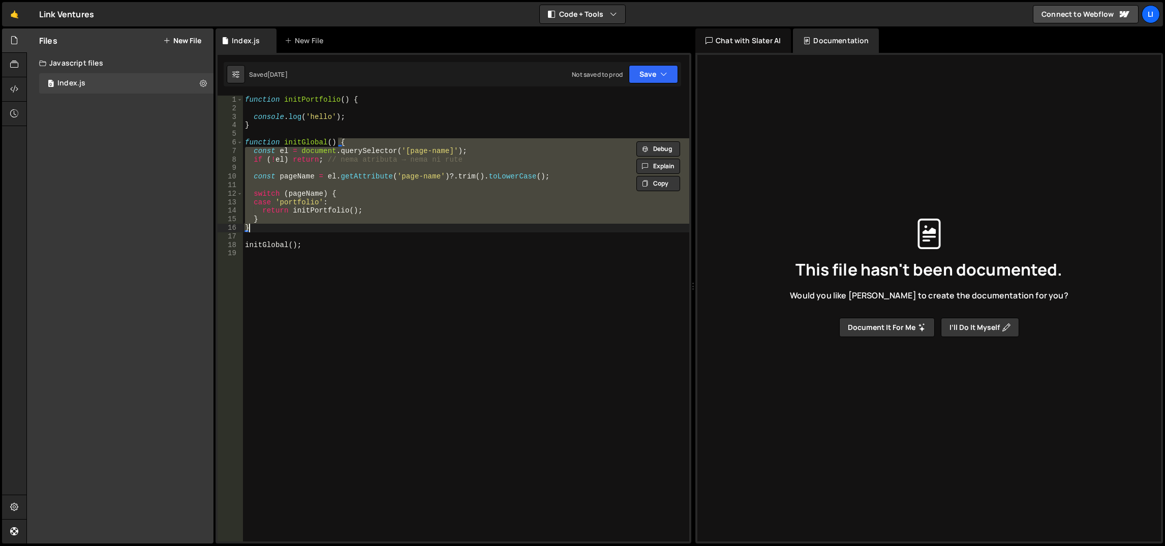
click at [341, 228] on div "function initPortfolio ( ) { console . log ( 'hello' ) ; } function initGlobal …" at bounding box center [466, 328] width 447 height 464
type textarea "}"
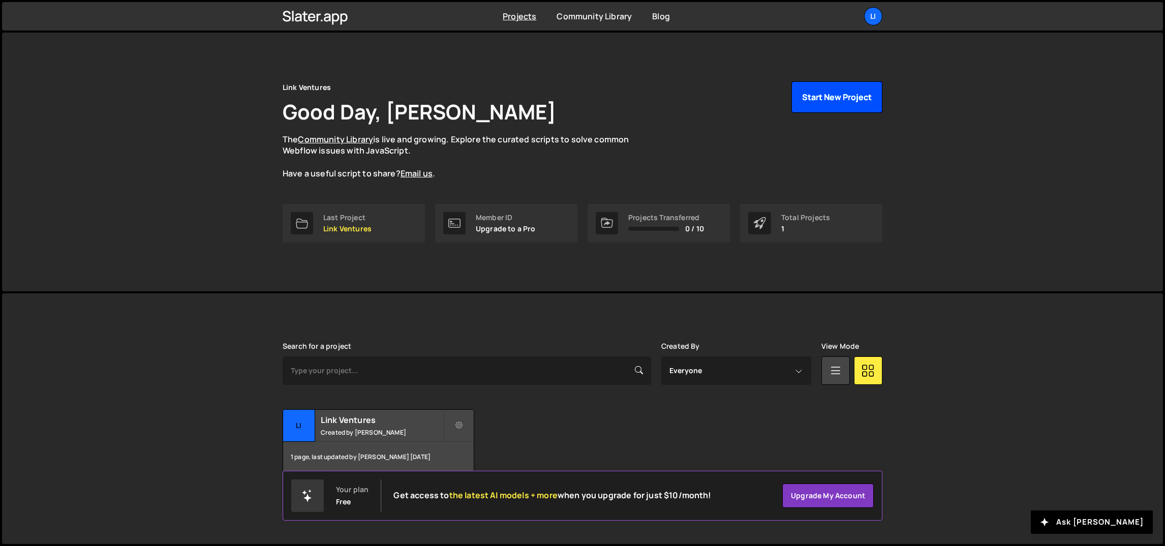
click at [853, 102] on button "Start New Project" at bounding box center [837, 97] width 91 height 32
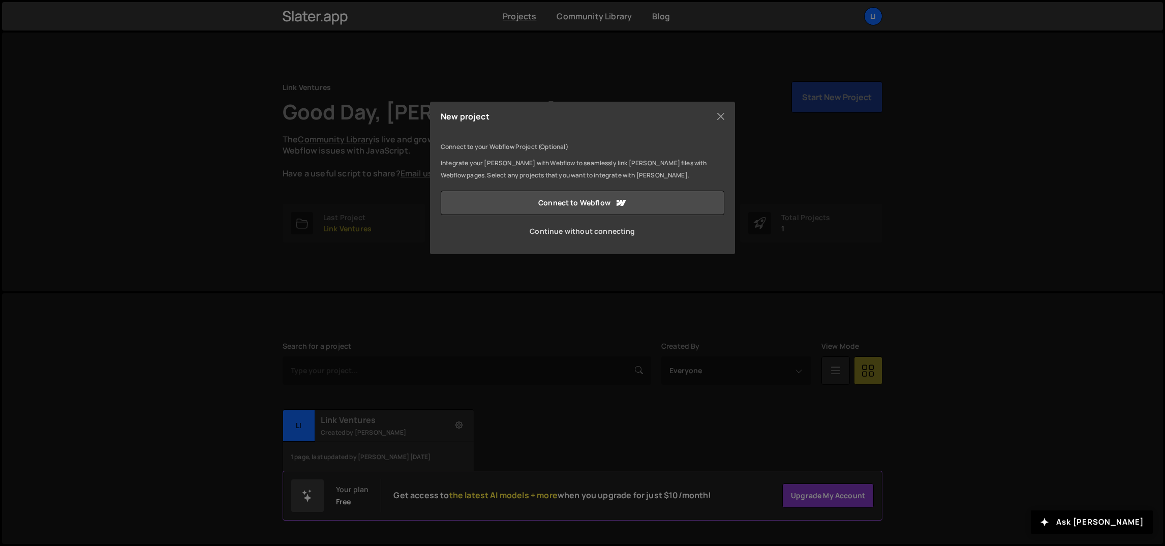
click at [576, 228] on link "Continue without connecting" at bounding box center [583, 231] width 284 height 24
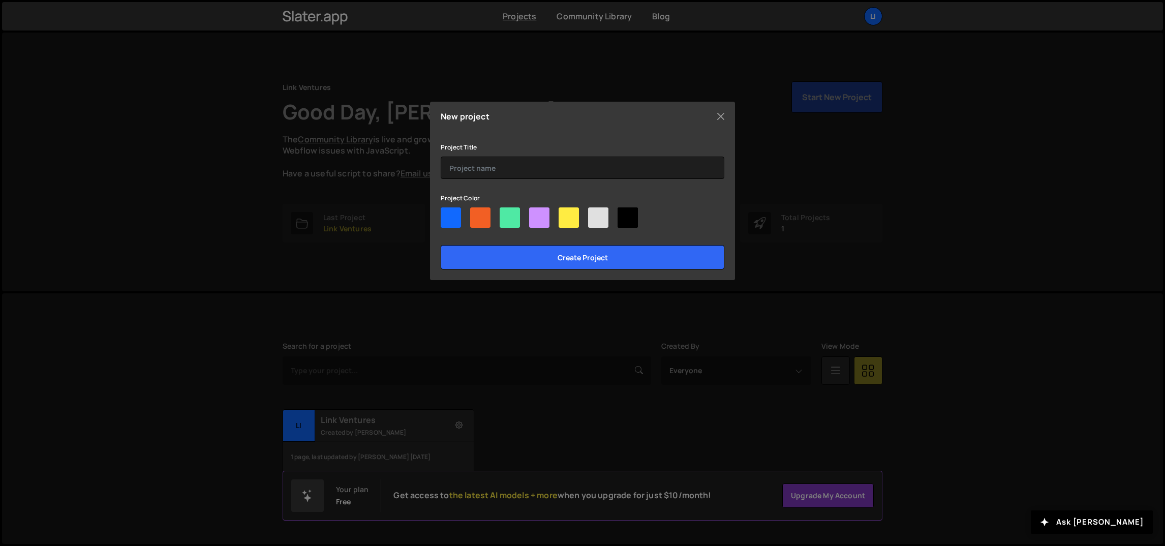
click at [446, 212] on div at bounding box center [451, 217] width 20 height 20
click at [446, 212] on input"] "radio" at bounding box center [444, 210] width 7 height 7
radio input"] "true"
click at [477, 216] on div at bounding box center [480, 217] width 20 height 20
click at [477, 214] on input"] "radio" at bounding box center [473, 210] width 7 height 7
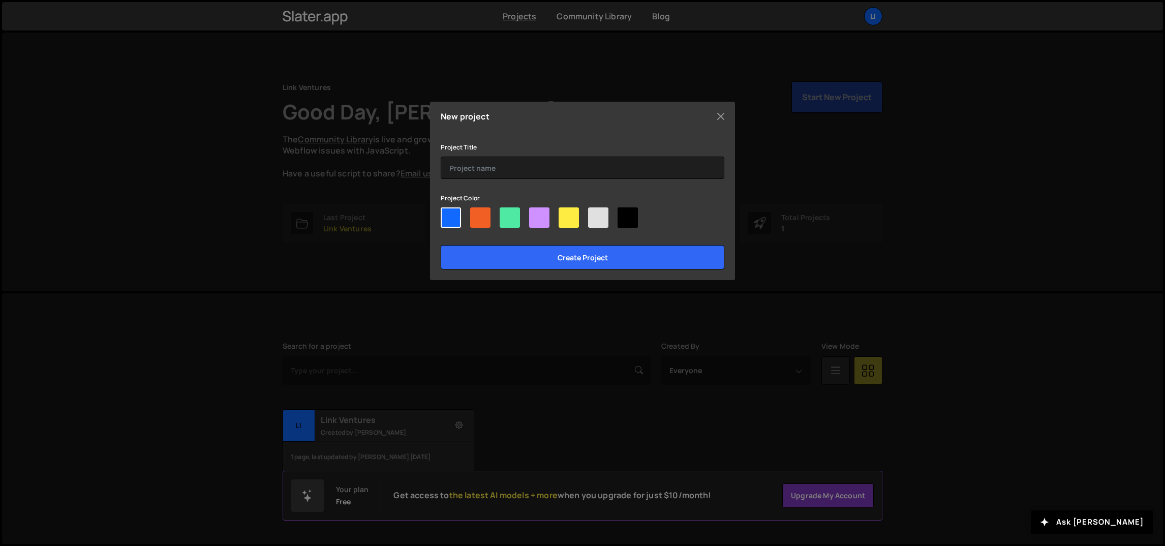
radio input"] "true"
click at [501, 169] on input "text" at bounding box center [583, 168] width 284 height 22
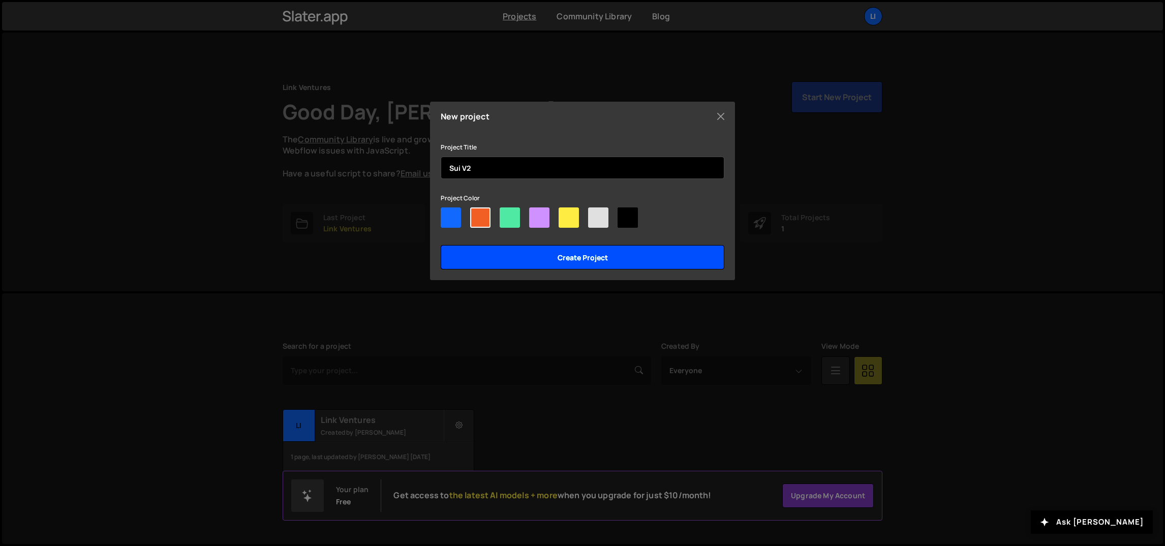
type input "Sui V2"
click at [591, 256] on input "Create project" at bounding box center [583, 257] width 284 height 24
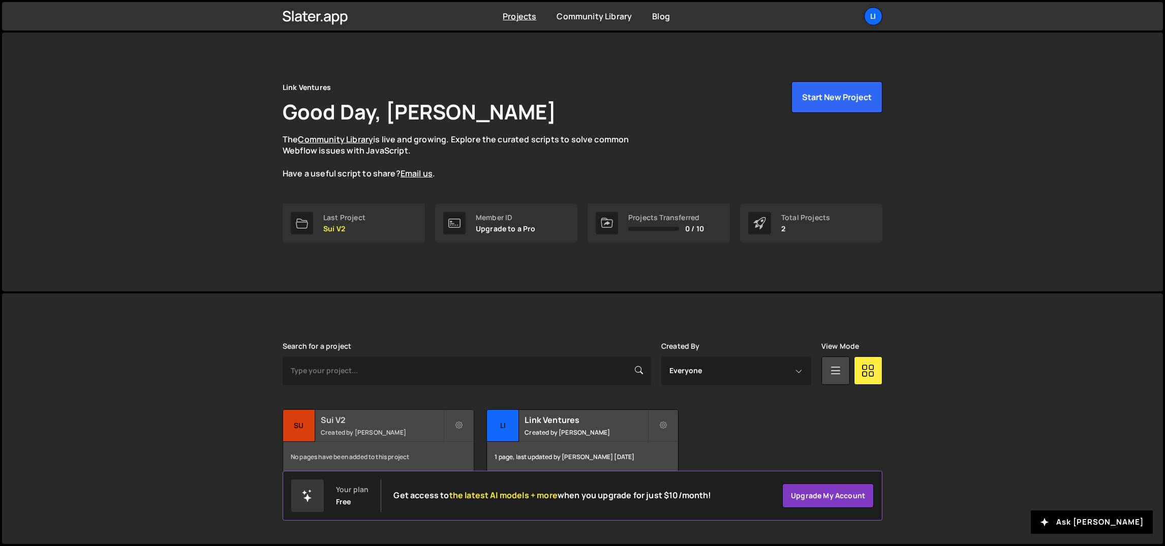
click at [355, 415] on h2 "Sui V2" at bounding box center [382, 419] width 123 height 11
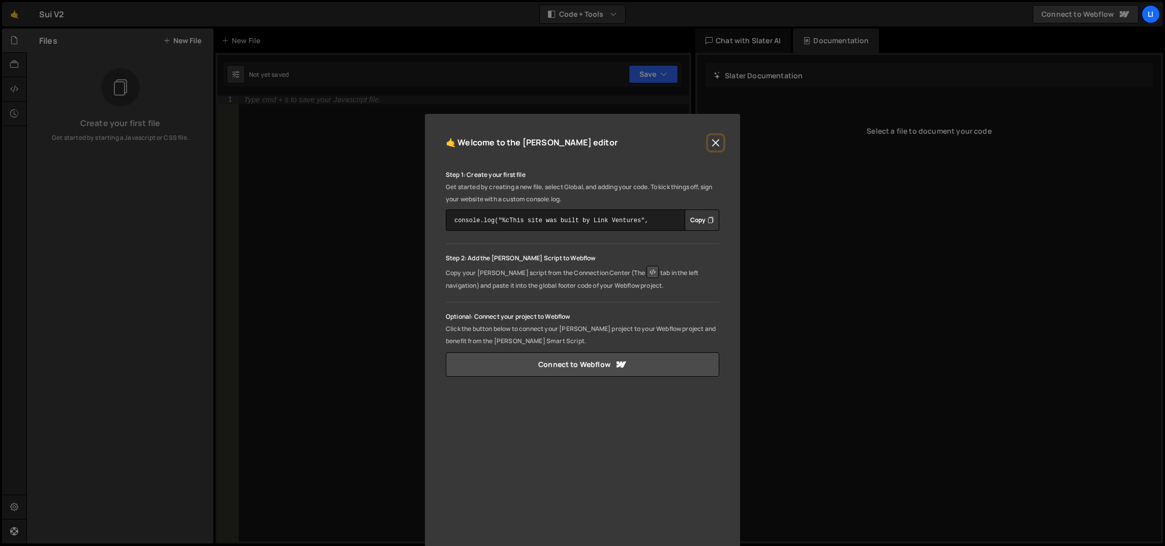
click at [711, 145] on button "Close" at bounding box center [715, 142] width 15 height 15
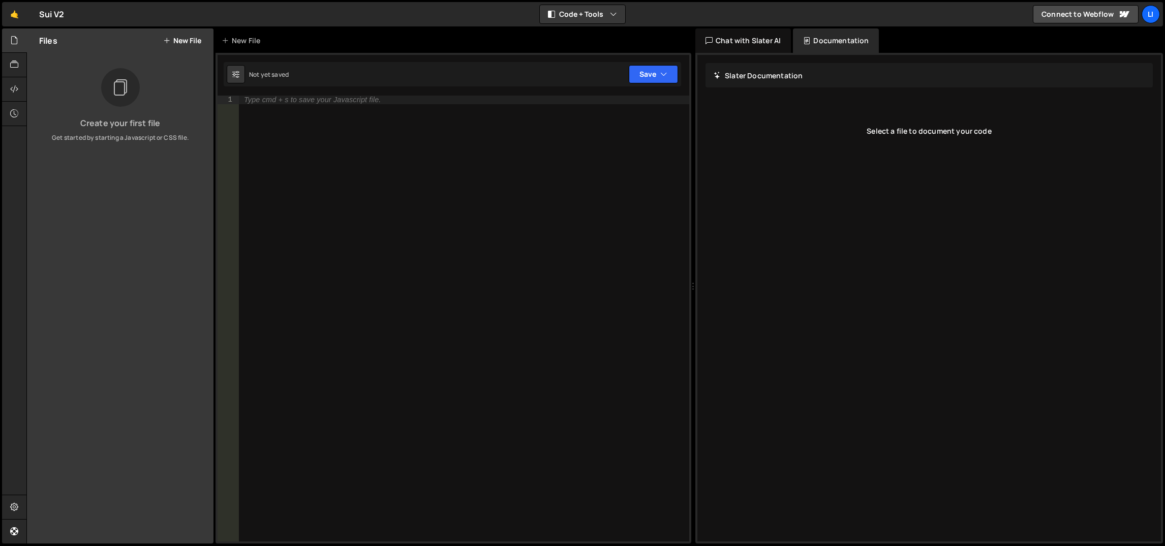
click at [195, 39] on button "New File" at bounding box center [182, 41] width 38 height 8
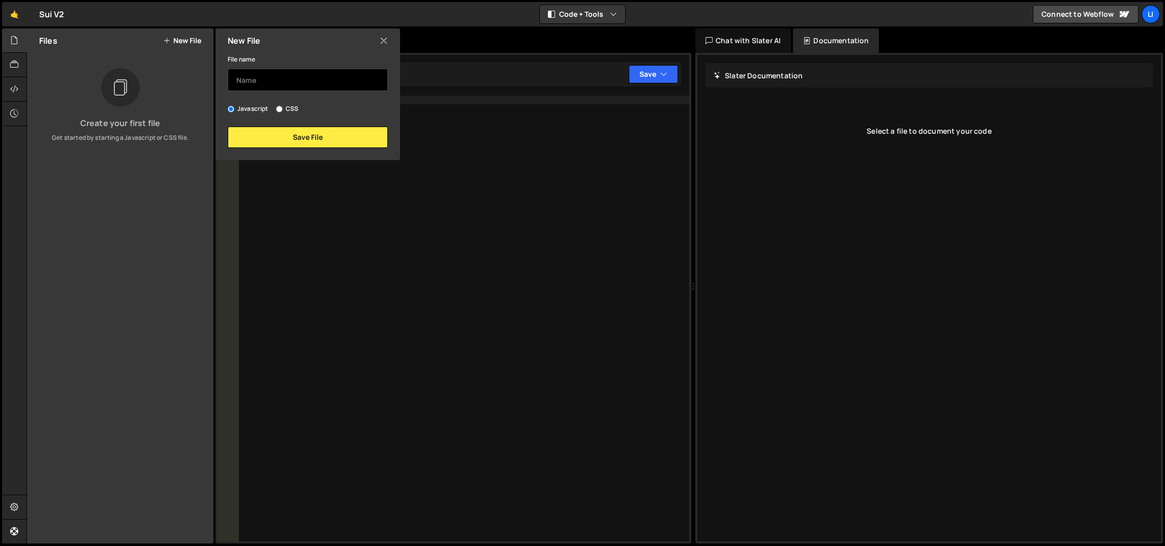
click at [259, 80] on input "text" at bounding box center [308, 80] width 160 height 22
click at [382, 38] on icon at bounding box center [384, 40] width 8 height 11
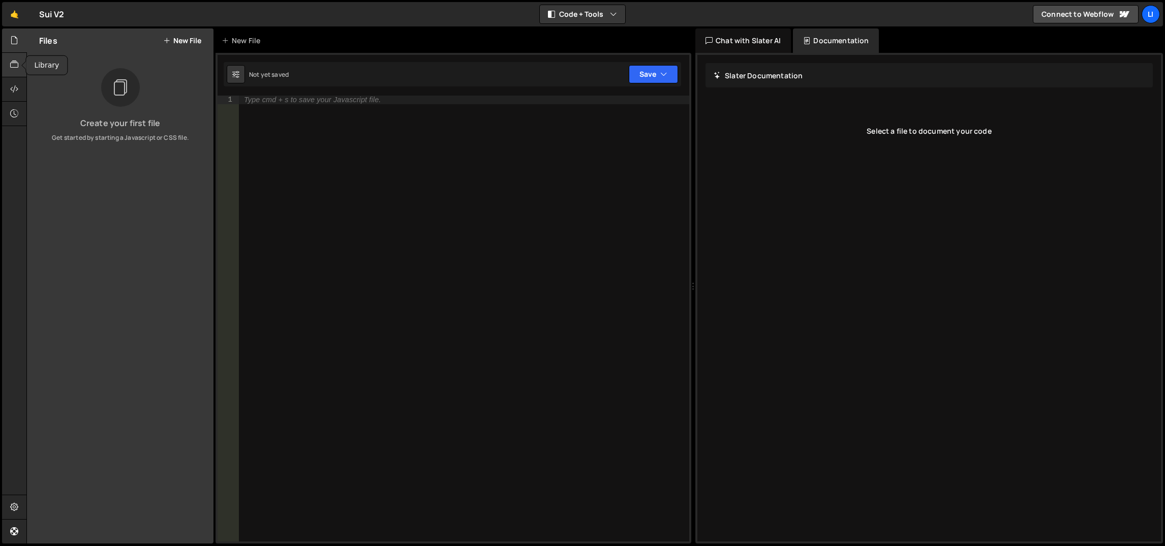
click at [17, 59] on icon at bounding box center [14, 64] width 8 height 11
drag, startPoint x: 14, startPoint y: 34, endPoint x: 17, endPoint y: 30, distance: 5.4
click at [14, 35] on icon at bounding box center [14, 40] width 8 height 11
click at [20, 11] on link "🤙" at bounding box center [14, 14] width 25 height 24
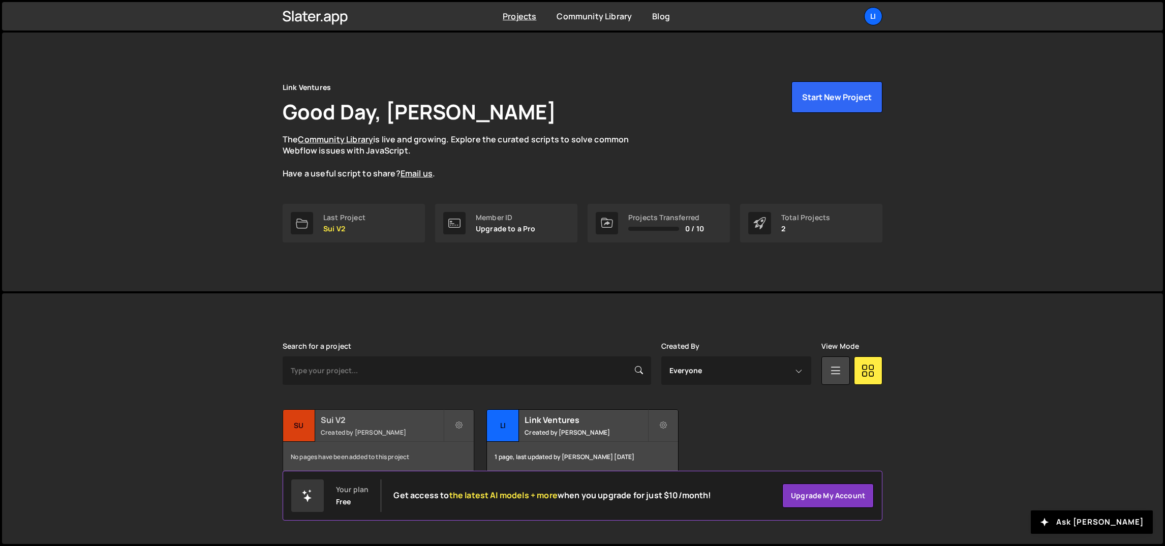
click at [362, 414] on h2 "Sui V2" at bounding box center [382, 419] width 123 height 11
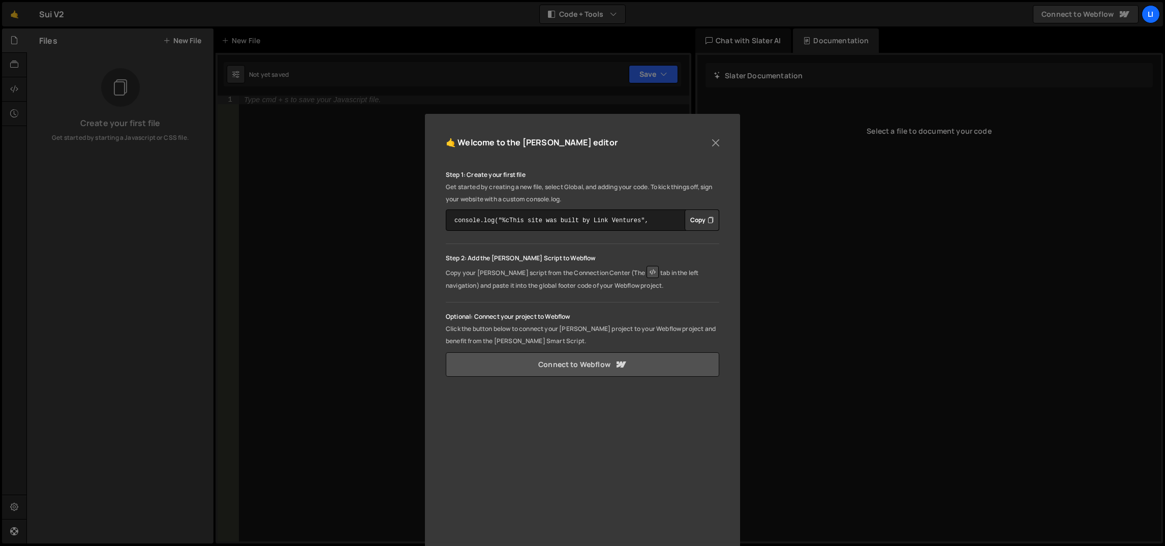
click at [577, 368] on link "Connect to Webflow" at bounding box center [582, 364] width 273 height 24
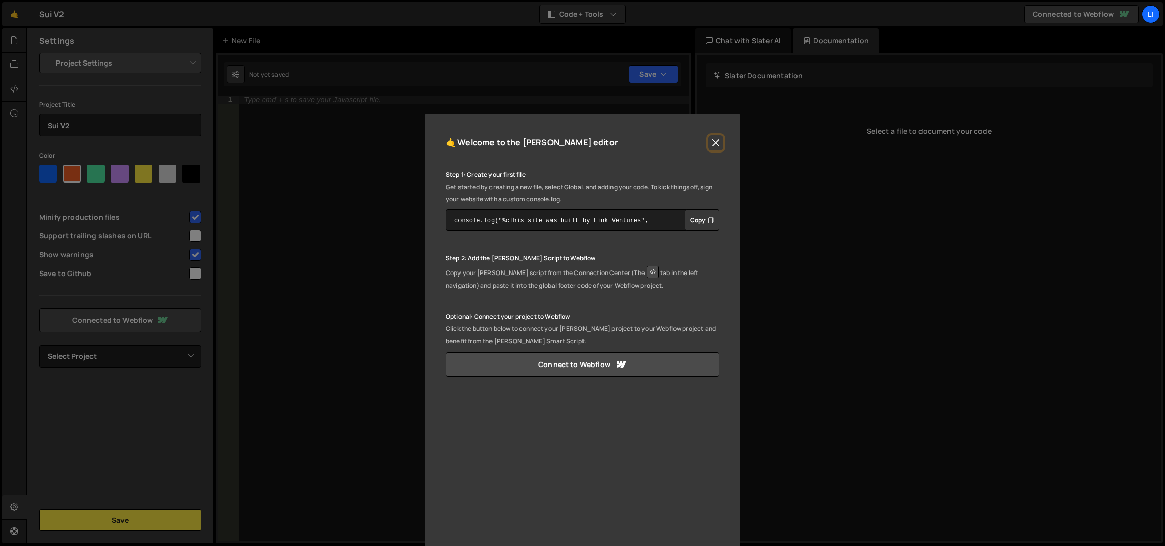
click at [714, 137] on button "Close" at bounding box center [715, 142] width 15 height 15
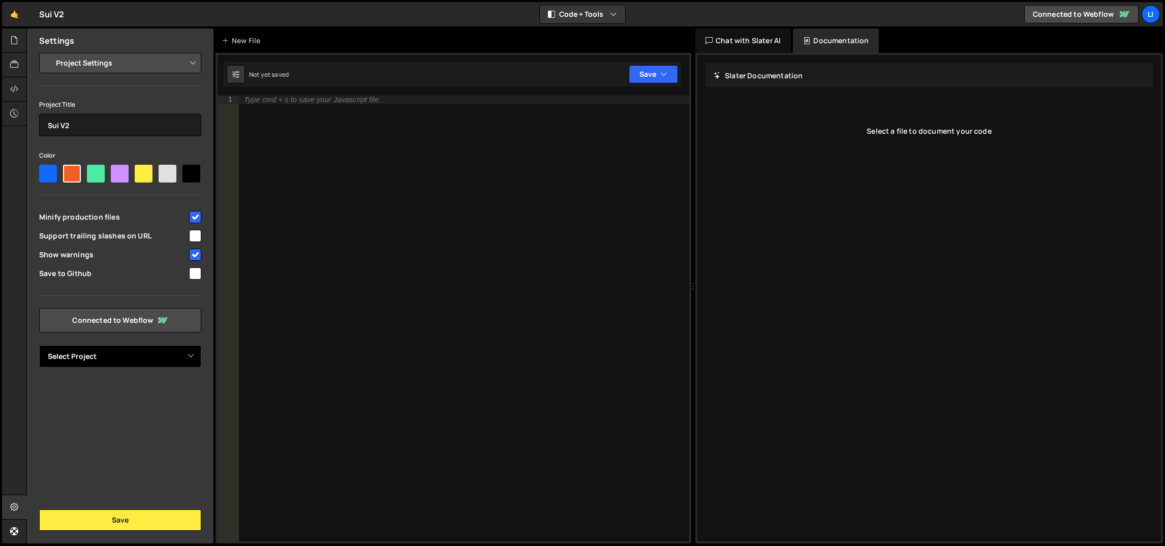
click at [131, 362] on select "Select Project Sui v2" at bounding box center [120, 356] width 162 height 22
select select "68e8e0120513ba12c5cd12e0"
click at [39, 345] on select "Select Project Sui v2" at bounding box center [120, 356] width 162 height 22
click at [139, 522] on button "Save" at bounding box center [120, 519] width 162 height 21
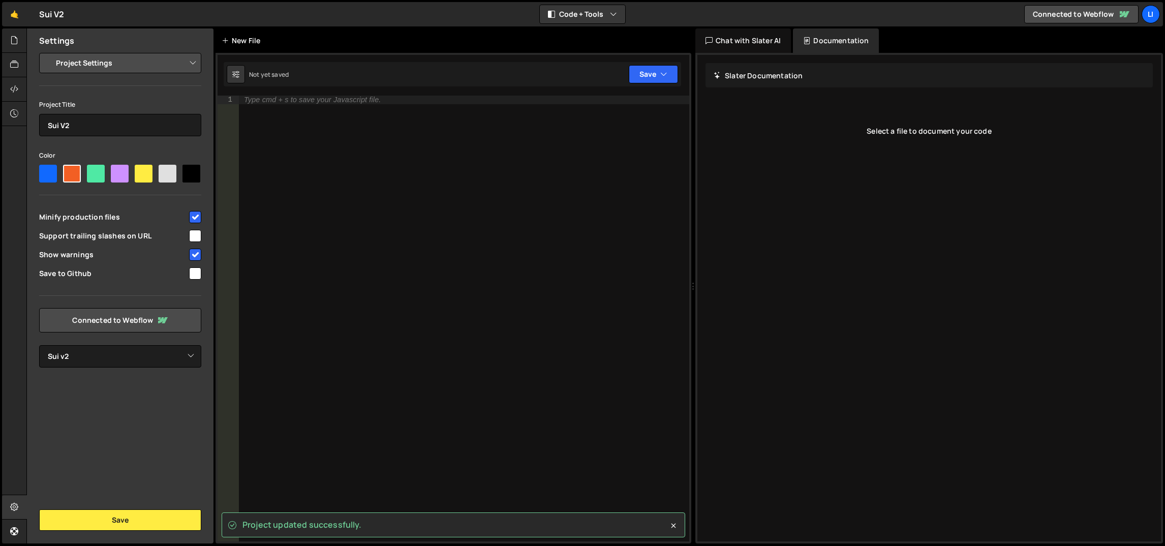
click at [258, 39] on div "New File" at bounding box center [243, 41] width 43 height 10
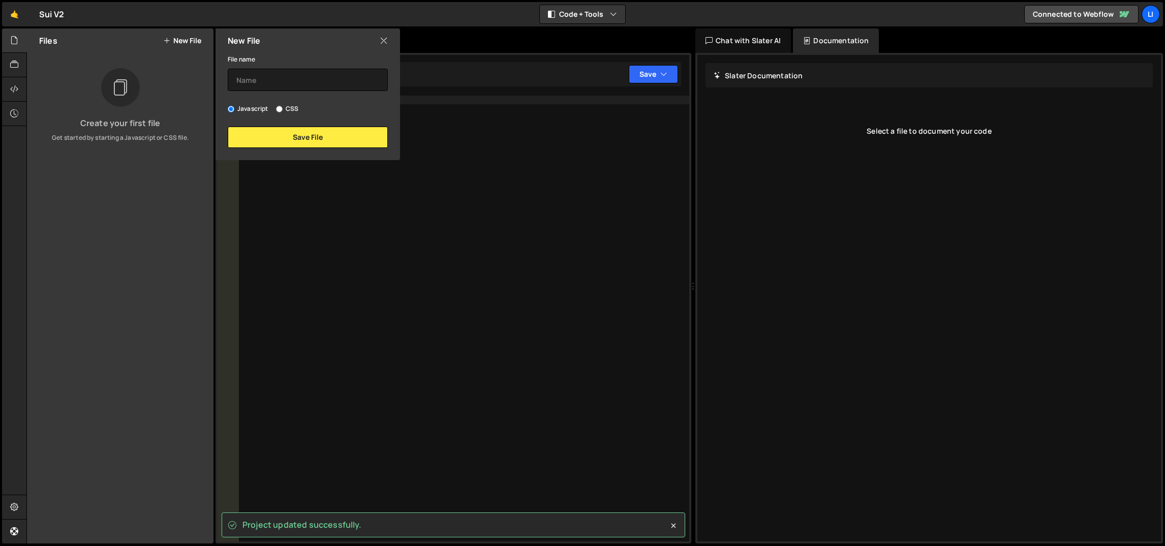
click at [143, 60] on div "Files New File Create your first file Get started by starting a Javascript or C…" at bounding box center [120, 285] width 187 height 515
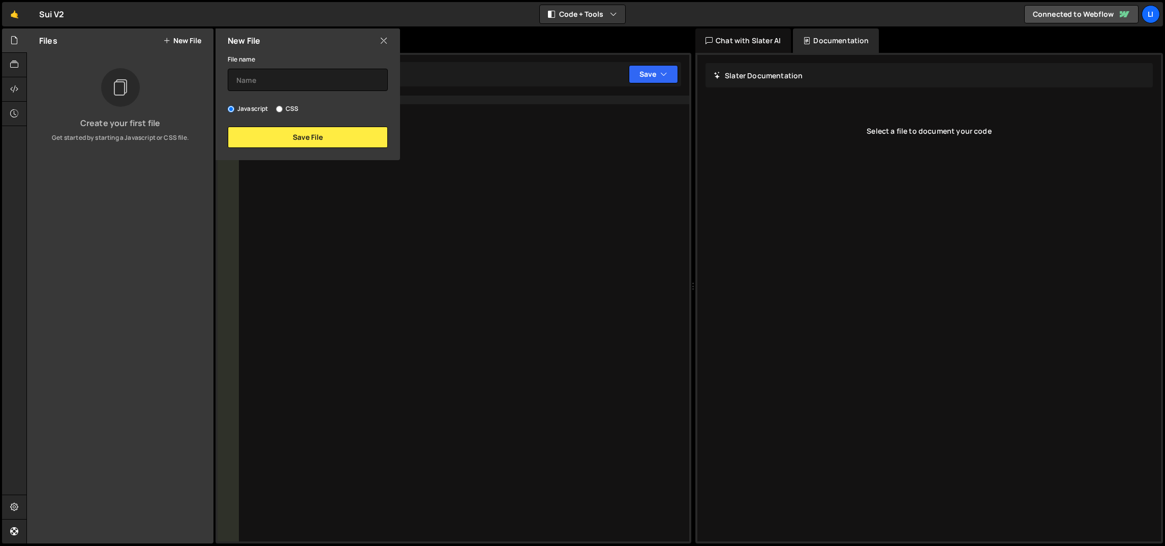
click at [182, 41] on button "New File" at bounding box center [182, 41] width 38 height 8
click at [283, 80] on input "text" at bounding box center [308, 80] width 160 height 22
click at [280, 77] on input "Home@Index1.0" at bounding box center [308, 80] width 160 height 22
type input "I"
type input "Home - Index@1.0"
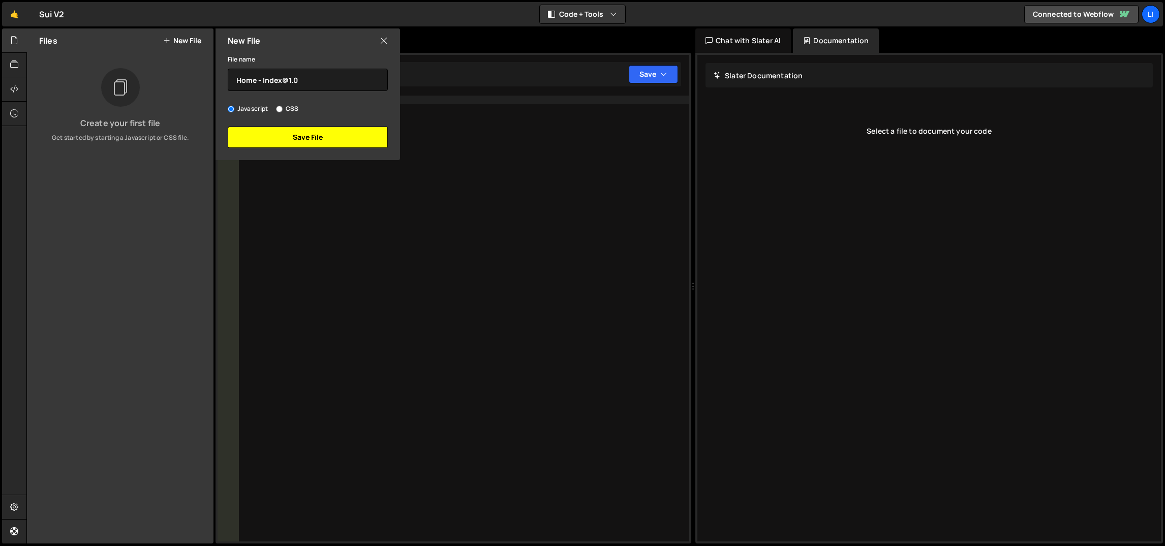
click at [318, 130] on button "Save File" at bounding box center [308, 137] width 160 height 21
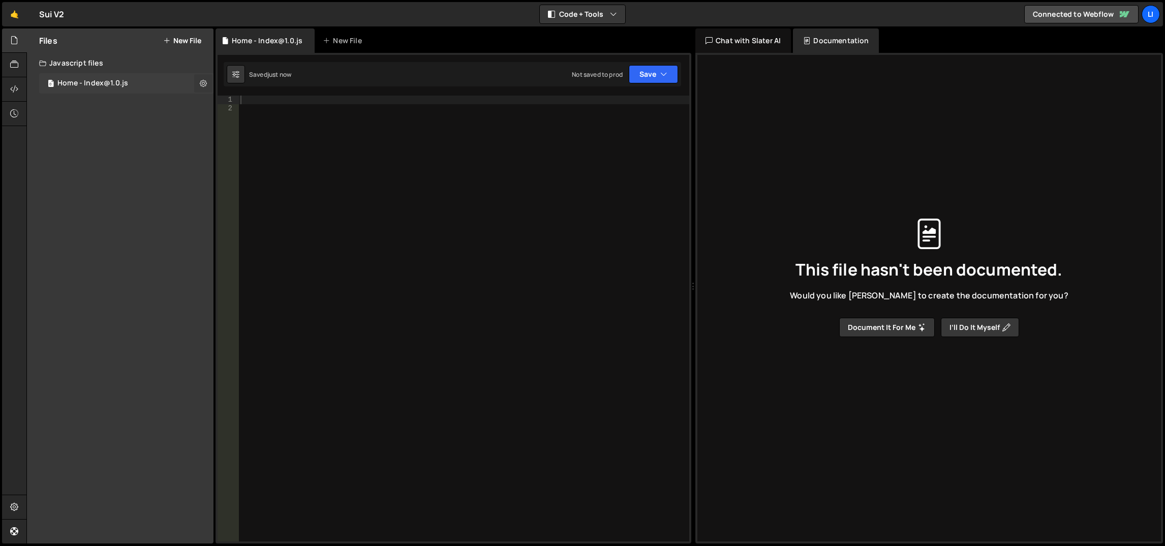
click at [200, 83] on icon at bounding box center [203, 83] width 7 height 10
click at [258, 105] on button "Edit File Settings" at bounding box center [266, 105] width 100 height 20
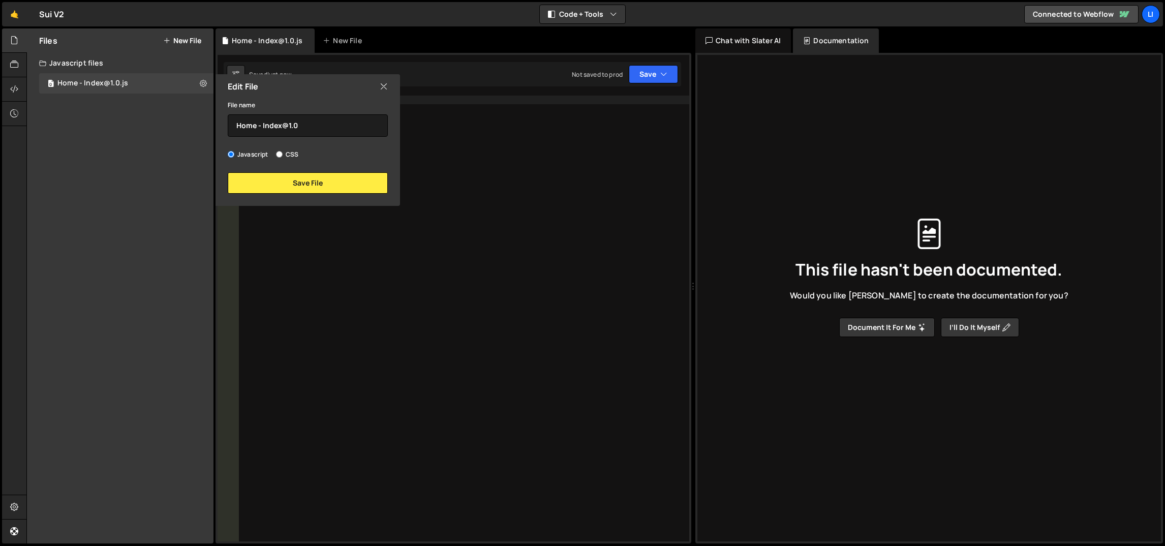
click at [385, 84] on icon at bounding box center [384, 86] width 8 height 11
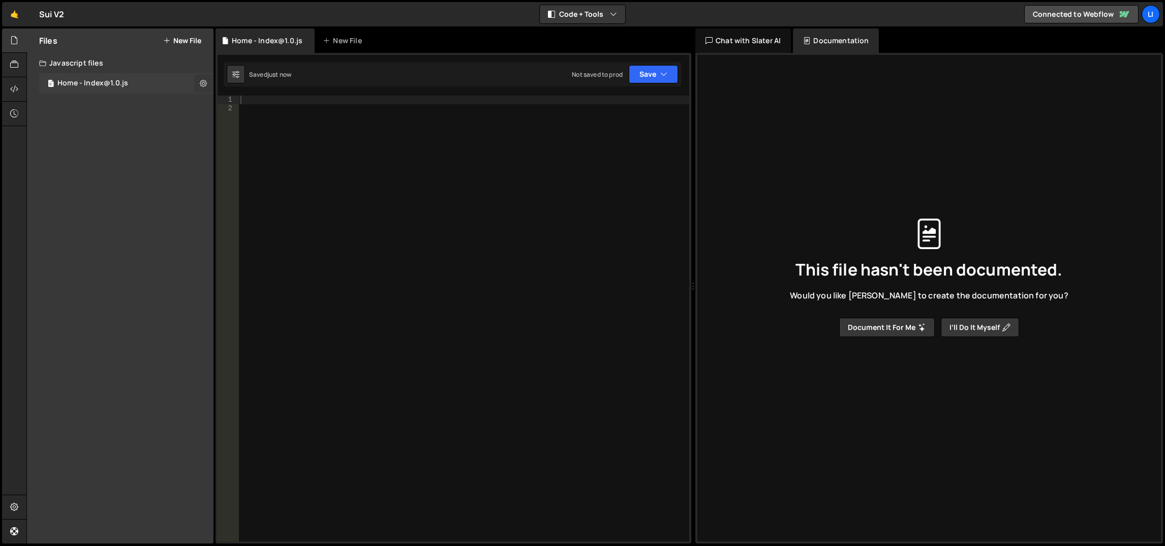
click at [199, 85] on button at bounding box center [203, 83] width 18 height 18
click at [242, 124] on button "Edit External Scripts" at bounding box center [266, 125] width 100 height 20
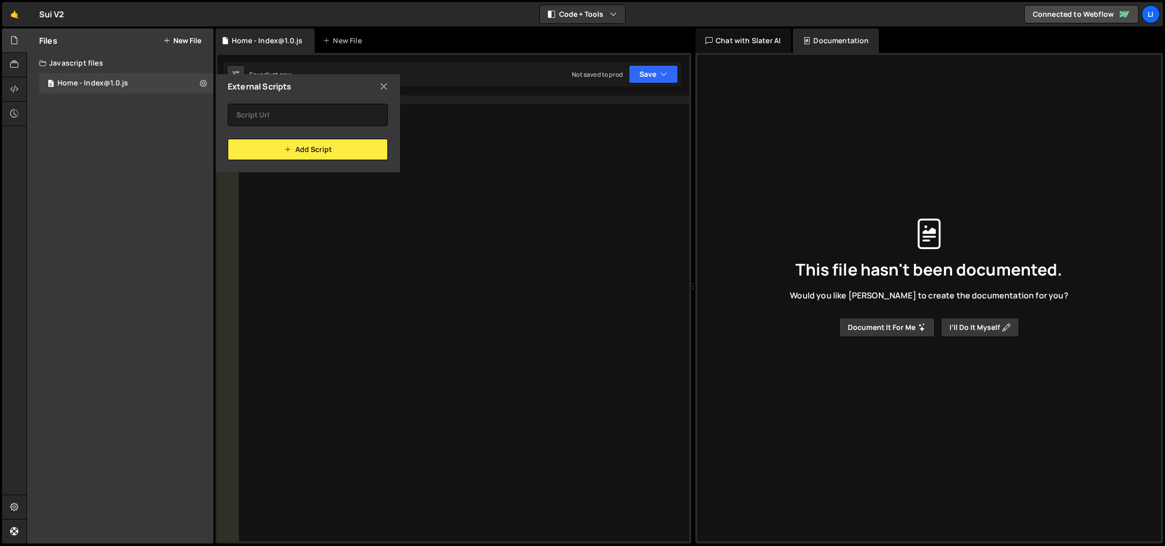
click at [388, 84] on div "External Scripts" at bounding box center [308, 86] width 185 height 24
click at [383, 86] on icon at bounding box center [384, 86] width 8 height 11
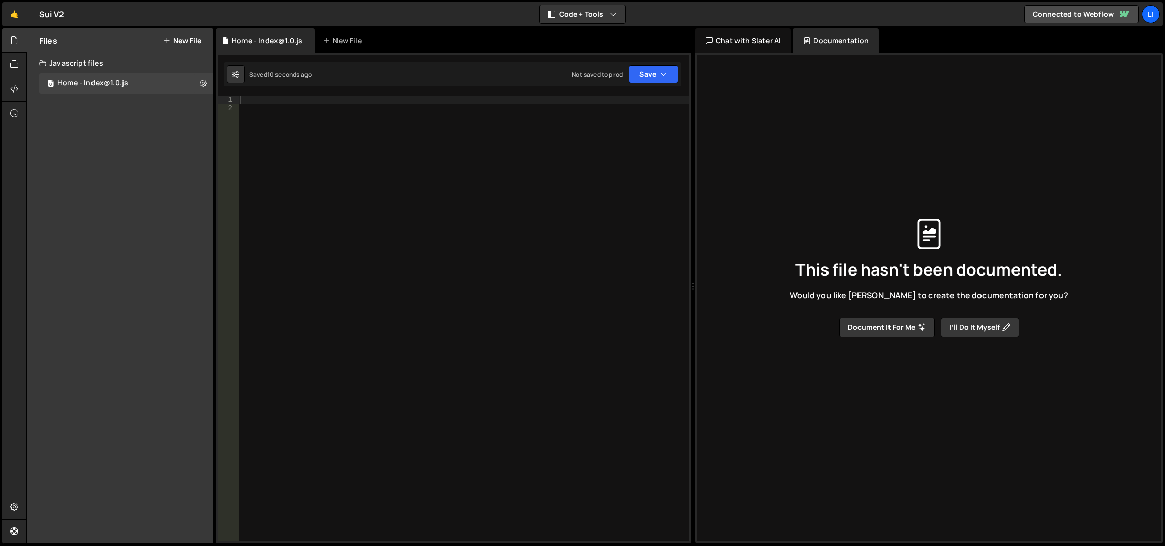
click at [177, 41] on button "New File" at bounding box center [182, 41] width 38 height 8
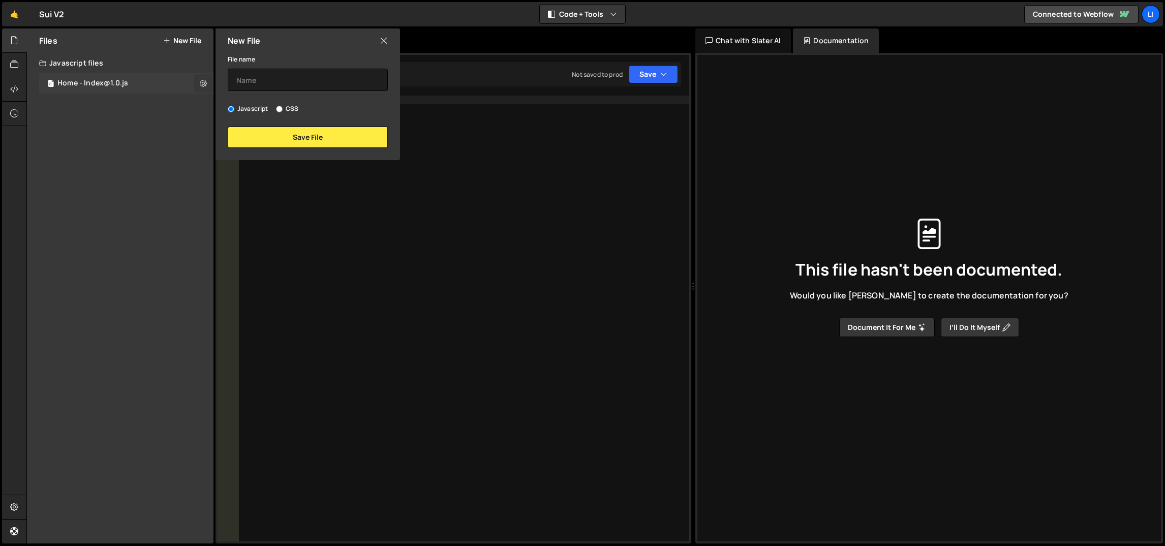
click at [203, 80] on icon at bounding box center [203, 83] width 7 height 10
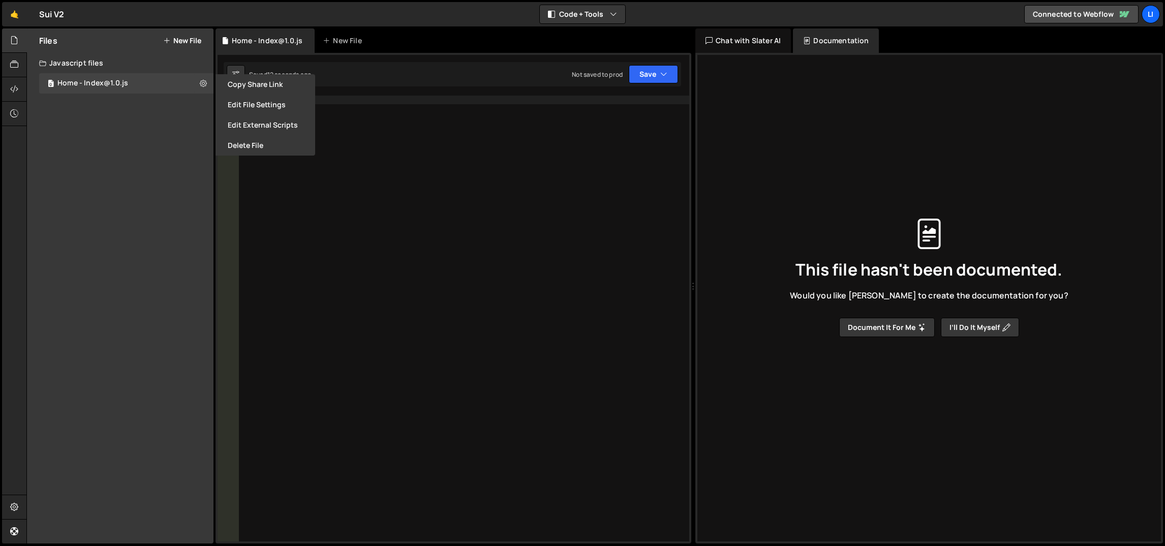
click at [80, 126] on div "Files New File Create your first file Get started by starting a Javascript or C…" at bounding box center [120, 285] width 187 height 515
click at [7, 56] on div at bounding box center [14, 65] width 25 height 24
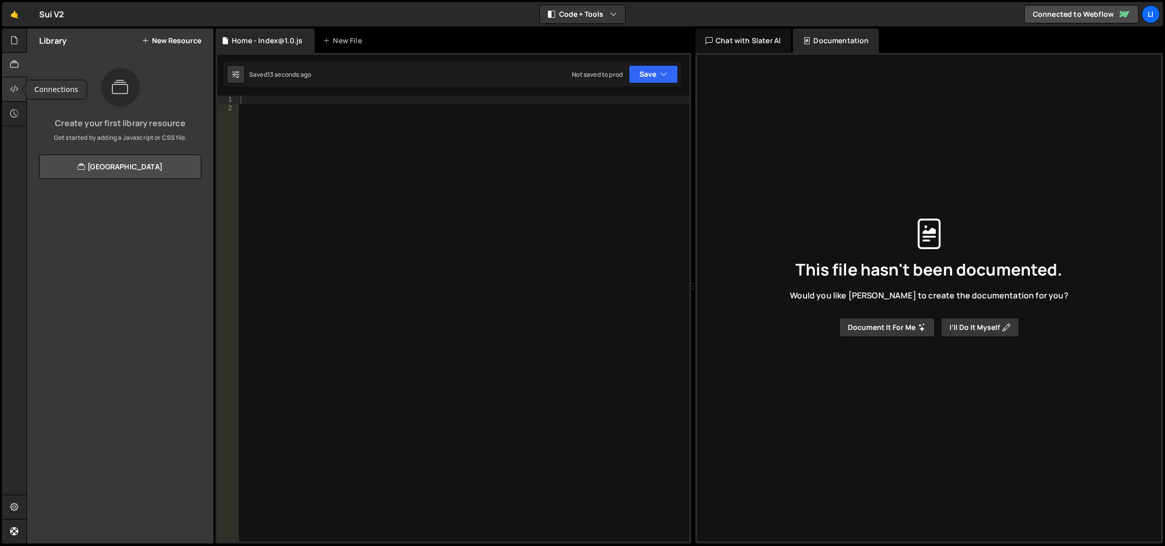
click at [20, 82] on div at bounding box center [14, 89] width 25 height 24
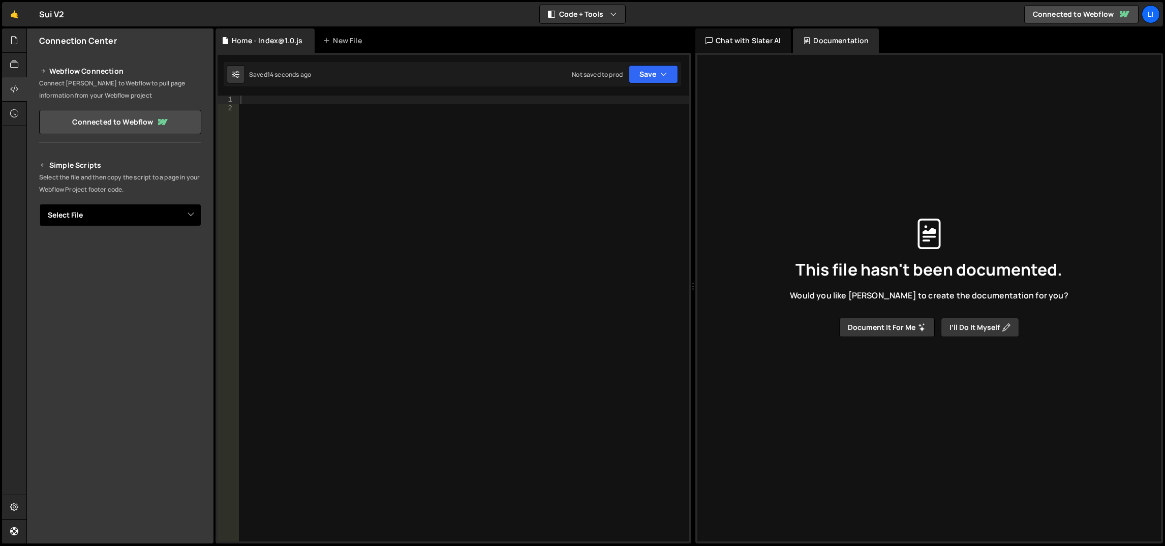
click at [115, 210] on select "Select File Home - Index@1.0.js" at bounding box center [120, 215] width 162 height 22
select select "48381"
click at [39, 204] on select "Select File Home - Index@1.0.js" at bounding box center [120, 215] width 162 height 22
click at [16, 63] on icon at bounding box center [14, 64] width 8 height 11
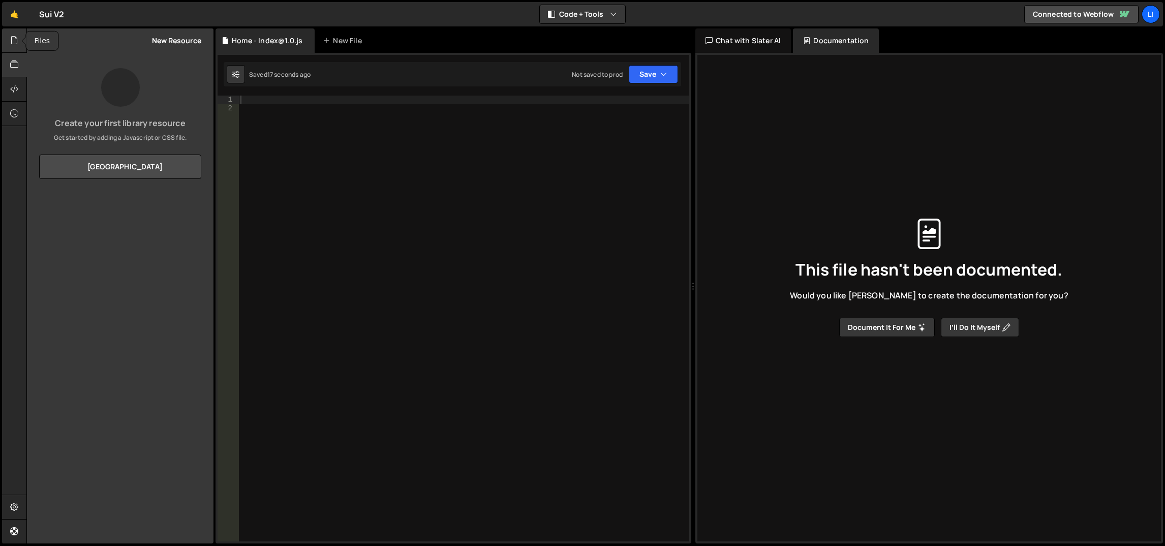
click at [15, 44] on icon at bounding box center [14, 40] width 8 height 11
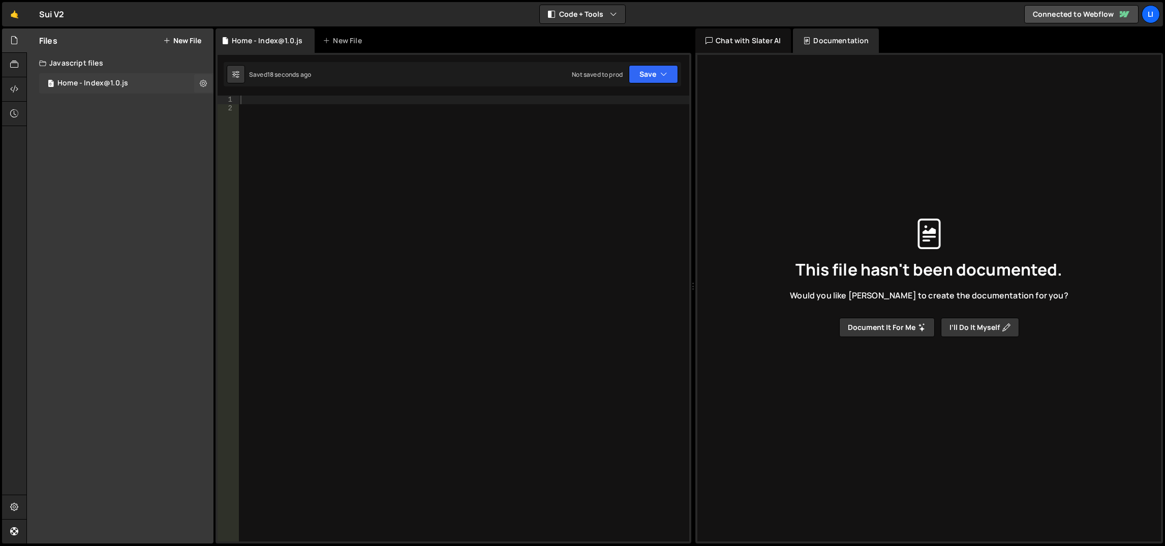
click at [175, 83] on div "0 Home - Index@1.0.js 0" at bounding box center [126, 83] width 174 height 20
click at [201, 83] on icon at bounding box center [203, 83] width 7 height 10
click at [246, 125] on button "Edit External Scripts" at bounding box center [266, 125] width 100 height 20
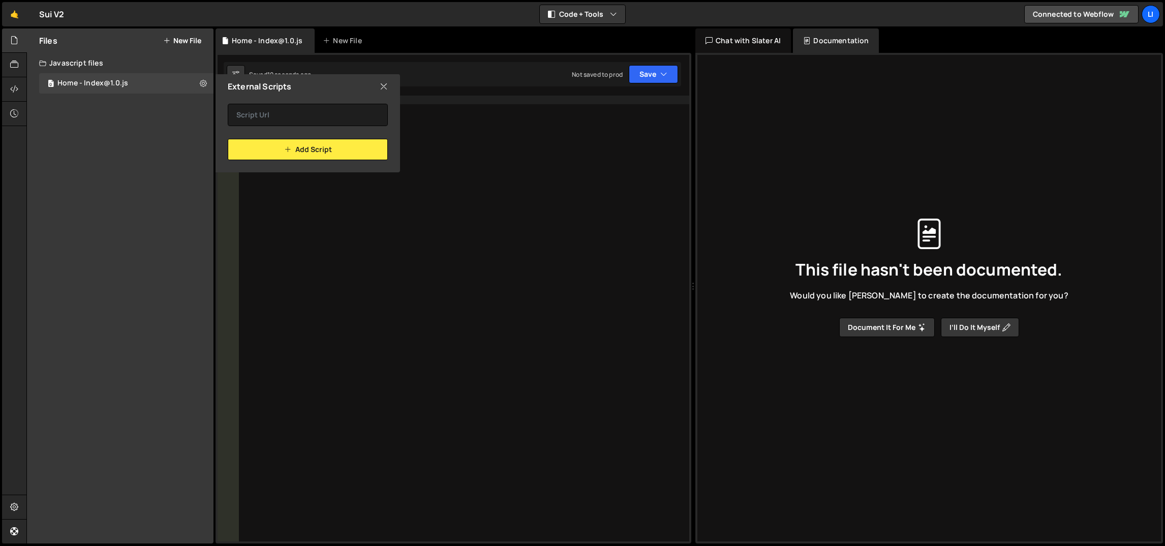
click at [382, 85] on icon at bounding box center [384, 86] width 8 height 11
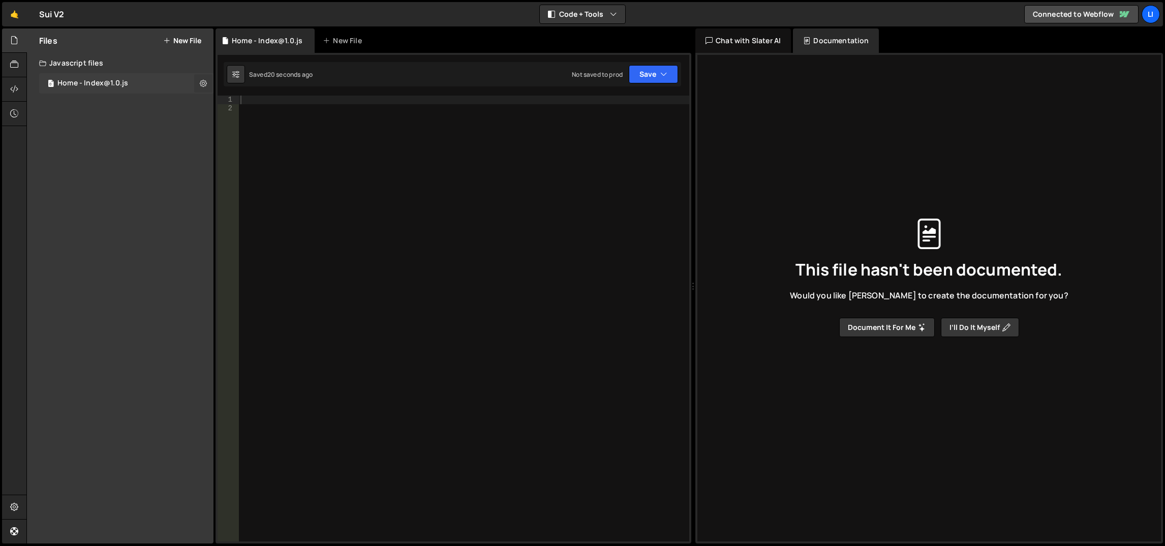
click at [203, 83] on icon at bounding box center [203, 83] width 7 height 10
click at [238, 106] on button "Edit File Settings" at bounding box center [266, 105] width 100 height 20
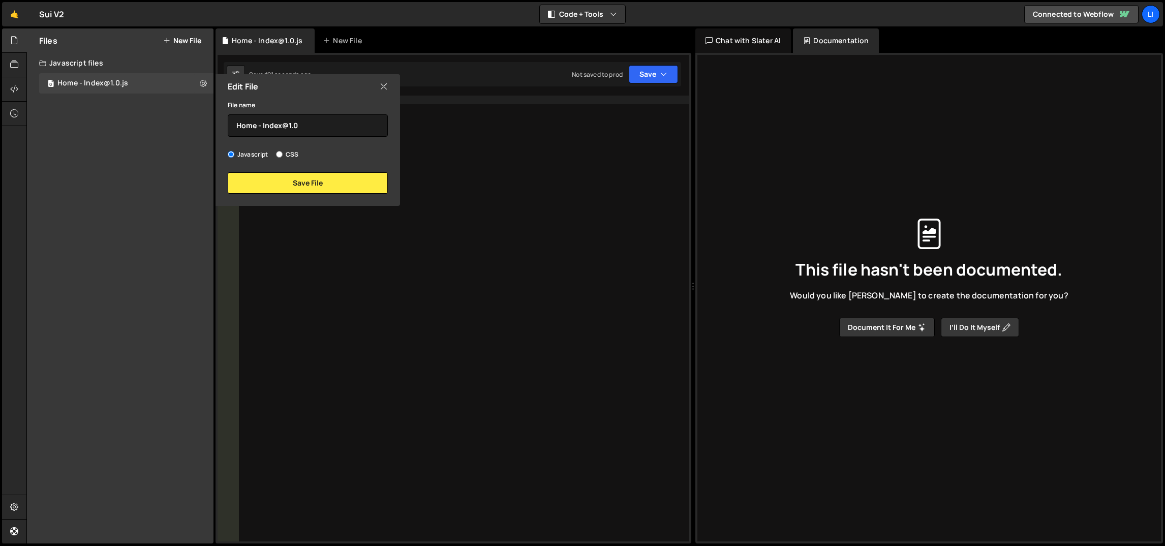
click at [383, 87] on icon at bounding box center [384, 86] width 8 height 11
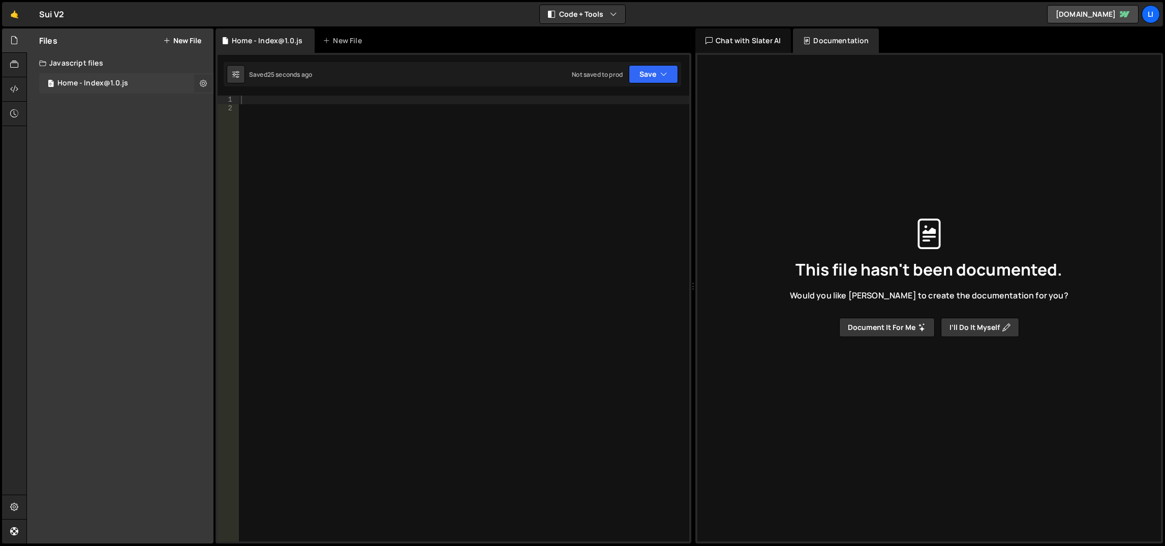
click at [197, 83] on button at bounding box center [203, 83] width 18 height 18
type input "Home - Index@1.0"
radio input "true"
click at [267, 103] on button "Edit File Settings" at bounding box center [266, 105] width 100 height 20
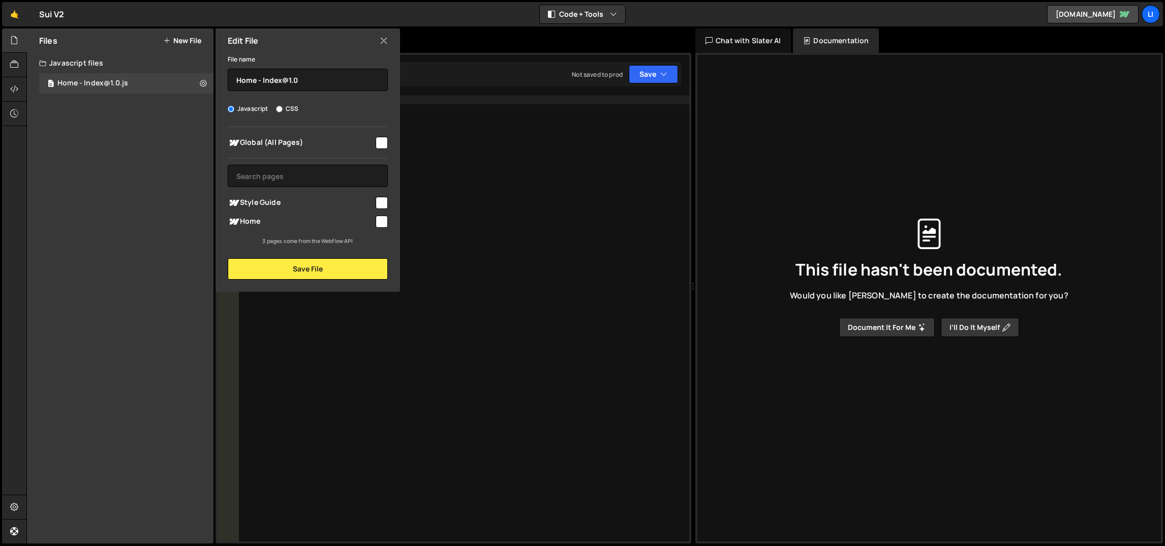
click at [294, 220] on span "Home" at bounding box center [301, 222] width 146 height 12
checkbox input "true"
click at [318, 264] on button "Save File" at bounding box center [308, 268] width 160 height 21
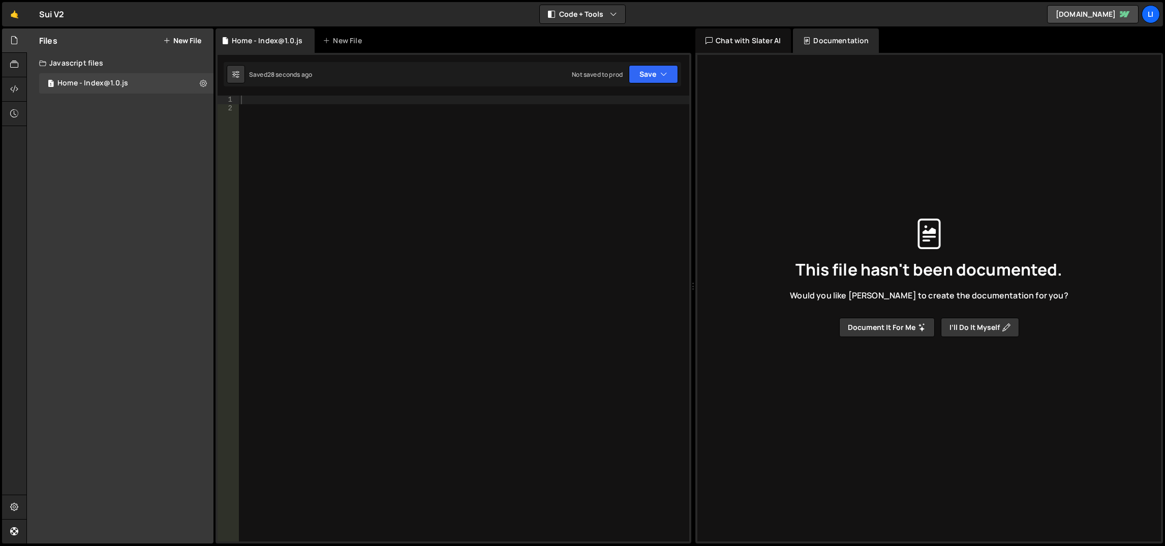
click at [318, 99] on div at bounding box center [464, 328] width 451 height 464
paste textarea "}"
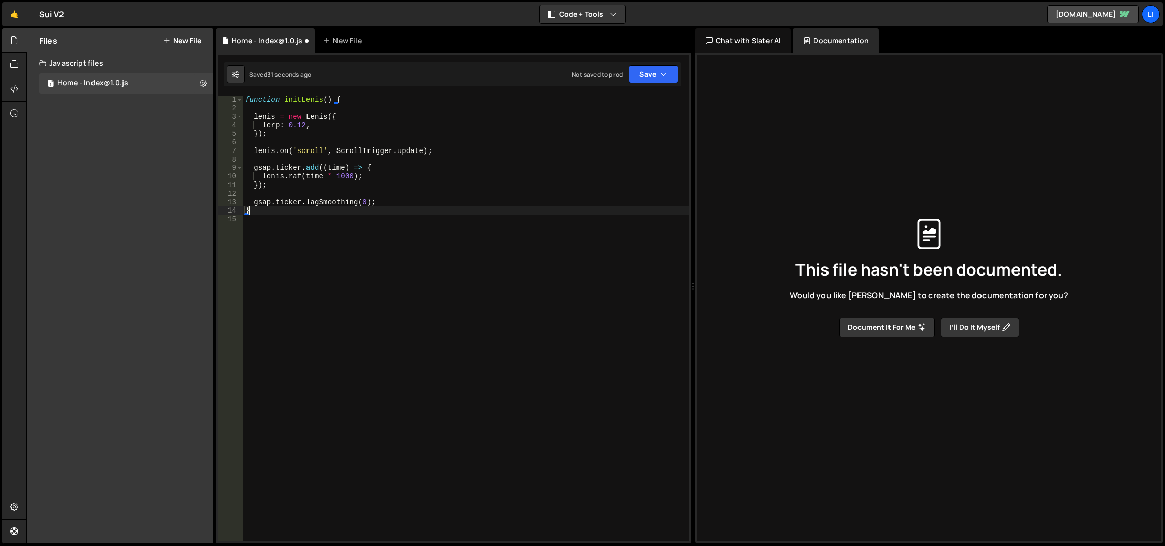
click at [305, 99] on div "function initLenis ( ) { [PERSON_NAME] = new [PERSON_NAME] ({ lerp : 0.12 , }) …" at bounding box center [466, 328] width 447 height 464
type textarea "function initLenis() {"
click at [305, 99] on div "function initLenis ( ) { [PERSON_NAME] = new [PERSON_NAME] ({ lerp : 0.12 , }) …" at bounding box center [466, 328] width 447 height 464
click at [341, 108] on div "function initLenis ( ) { [PERSON_NAME] = new [PERSON_NAME] ({ lerp : 0.12 , }) …" at bounding box center [466, 328] width 447 height 464
click at [297, 99] on div "function initLenis ( ) { [PERSON_NAME] = new [PERSON_NAME] ({ lerp : 0.12 , }) …" at bounding box center [466, 328] width 447 height 464
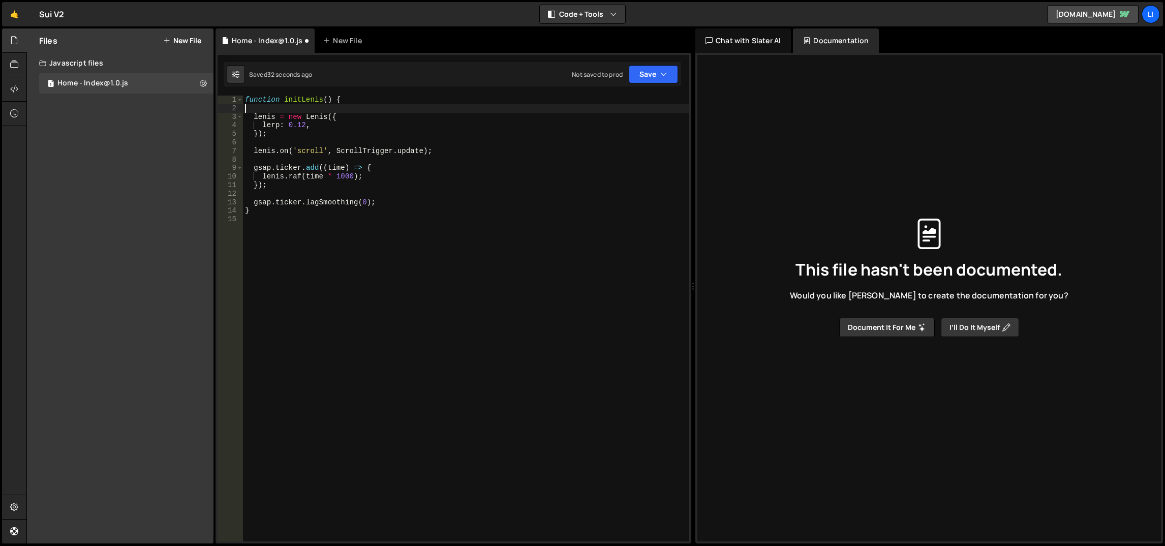
type textarea "function initLenis() {"
click at [297, 99] on div "function initLenis ( ) { [PERSON_NAME] = new [PERSON_NAME] ({ lerp : 0.12 , }) …" at bounding box center [466, 328] width 447 height 464
click at [307, 216] on div "function initLenis ( ) { [PERSON_NAME] = new [PERSON_NAME] ({ lerp : 0.12 , }) …" at bounding box center [466, 328] width 447 height 464
type textarea "f"
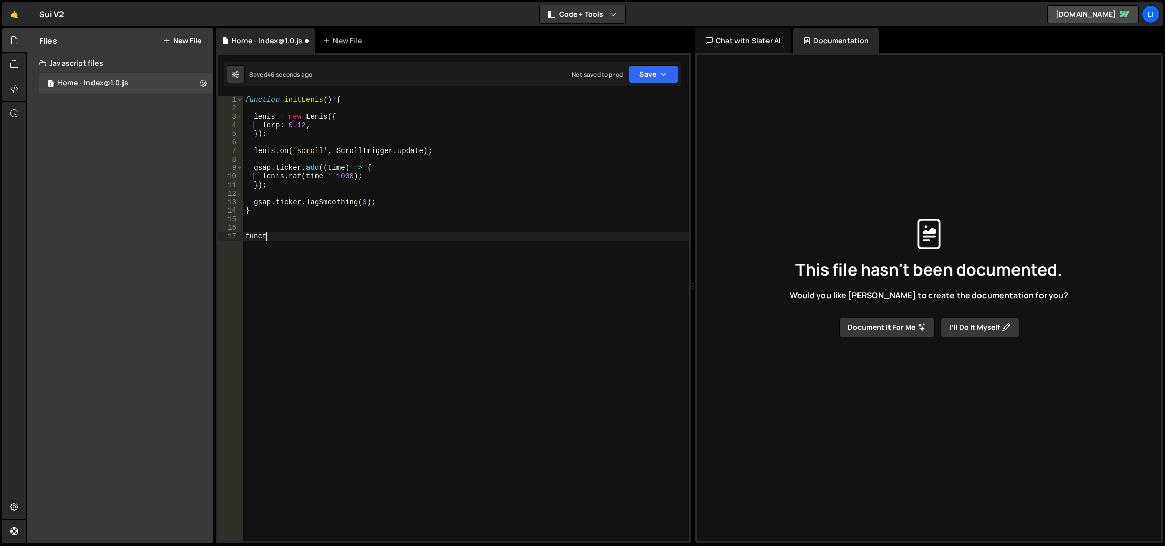
scroll to position [0, 0]
paste textarea "initLenis"
type textarea "initLenis();"
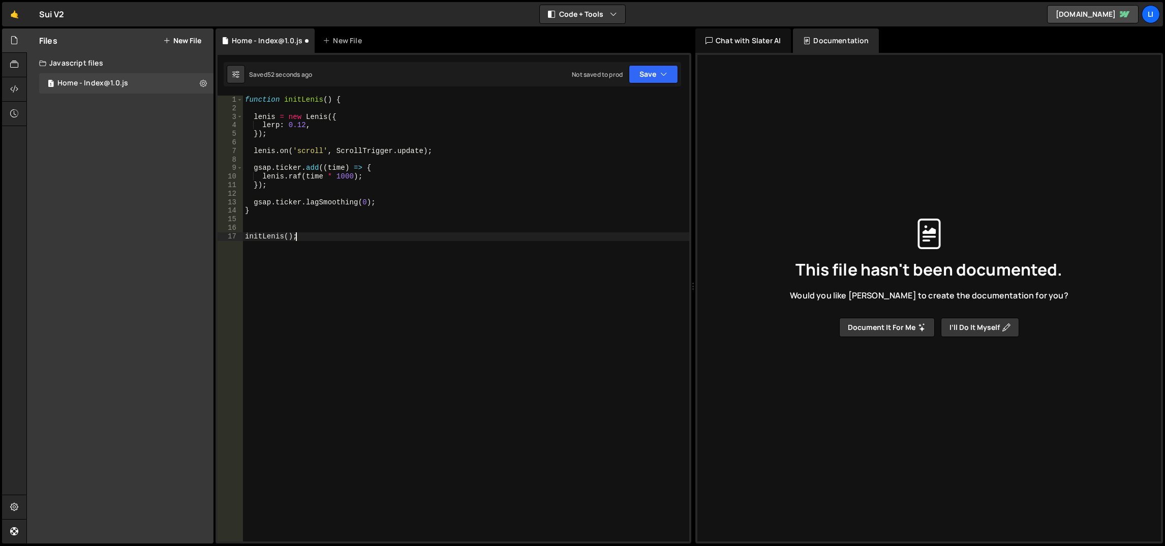
click at [307, 216] on div "function initLenis ( ) { [PERSON_NAME] = new [PERSON_NAME] ({ lerp : 0.12 , }) …" at bounding box center [466, 328] width 447 height 464
click at [642, 70] on button "Save" at bounding box center [653, 74] width 49 height 18
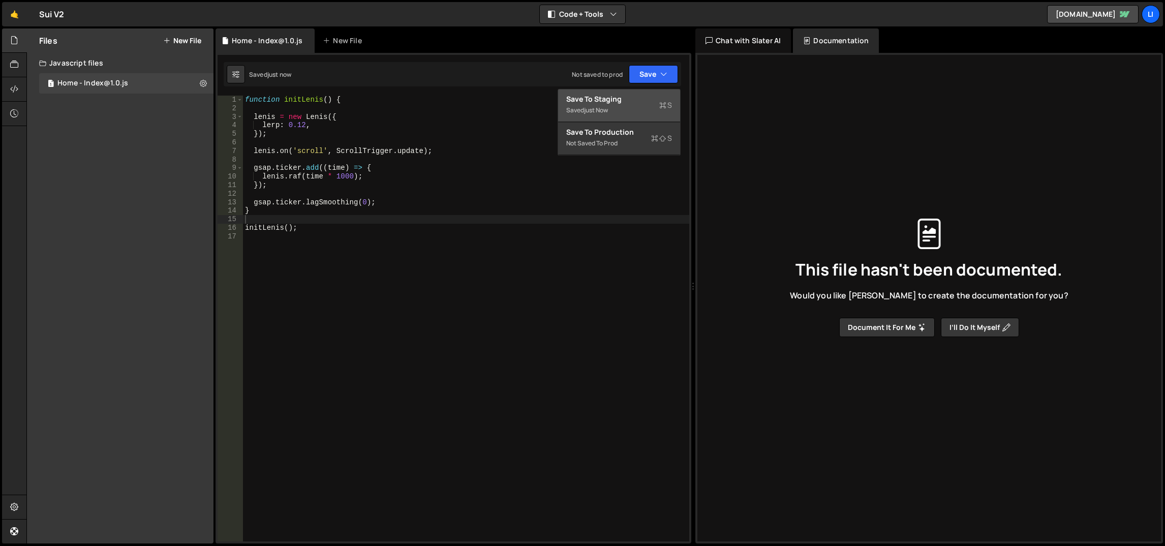
click at [633, 103] on div "Save to Staging S" at bounding box center [619, 99] width 106 height 10
click at [399, 147] on div "function initLenis ( ) { [PERSON_NAME] = new [PERSON_NAME] ({ lerp : 0.12 , }) …" at bounding box center [466, 328] width 447 height 464
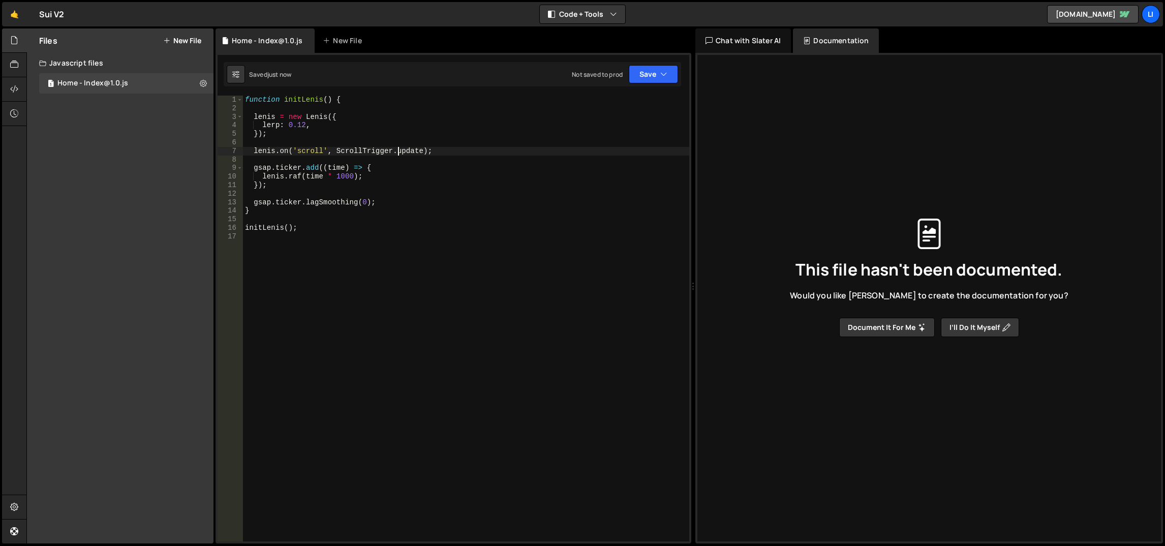
click at [396, 126] on div "function initLenis ( ) { [PERSON_NAME] = new [PERSON_NAME] ({ lerp : 0.12 , }) …" at bounding box center [466, 328] width 447 height 464
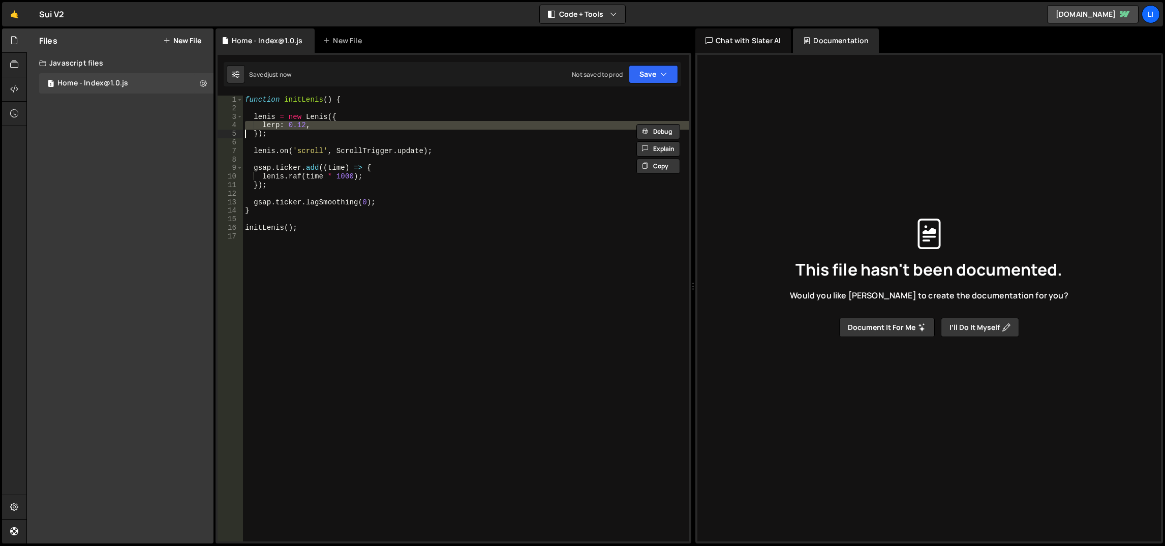
click at [409, 182] on div "function initLenis ( ) { [PERSON_NAME] = new [PERSON_NAME] ({ lerp : 0.12 , }) …" at bounding box center [466, 328] width 447 height 464
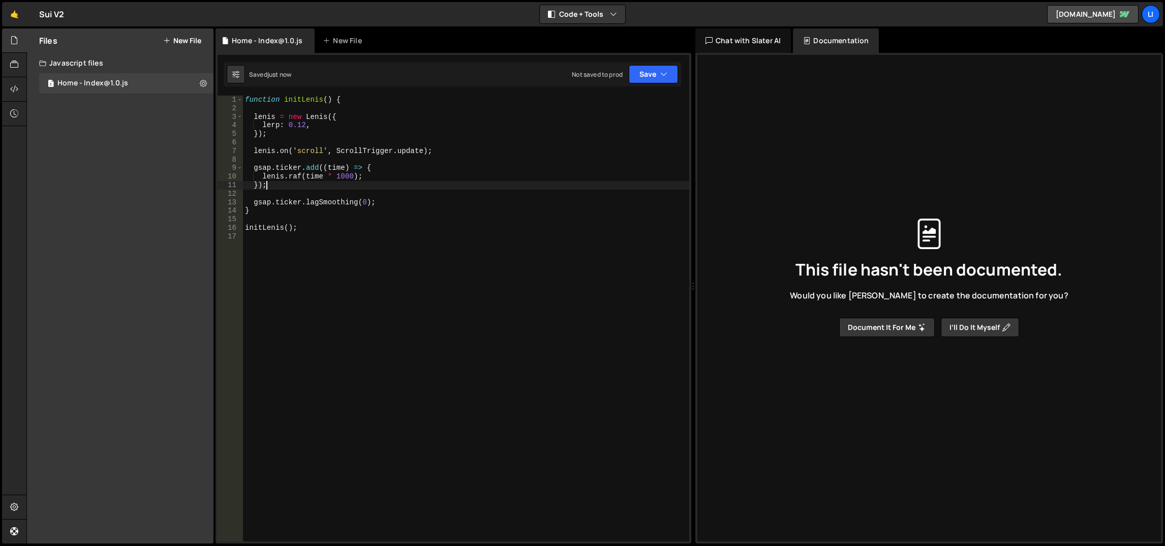
click at [409, 182] on div "function initLenis ( ) { [PERSON_NAME] = new [PERSON_NAME] ({ lerp : 0.12 , }) …" at bounding box center [466, 328] width 447 height 464
click at [419, 209] on div "function initLenis ( ) { [PERSON_NAME] = new [PERSON_NAME] ({ lerp : 0.12 , }) …" at bounding box center [466, 328] width 447 height 464
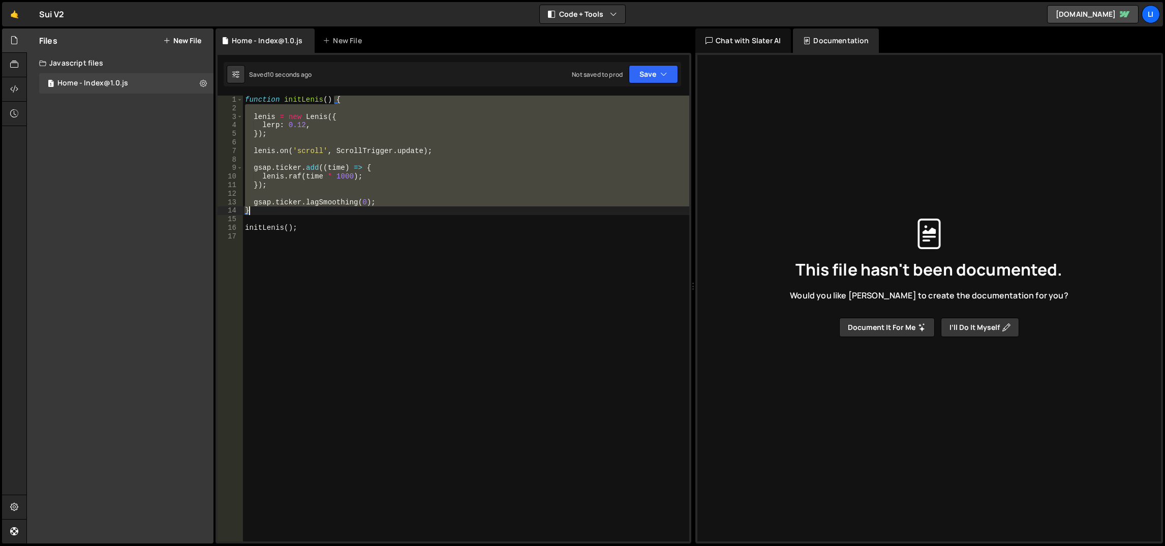
click at [419, 209] on div "function initLenis ( ) { [PERSON_NAME] = new [PERSON_NAME] ({ lerp : 0.12 , }) …" at bounding box center [466, 328] width 447 height 464
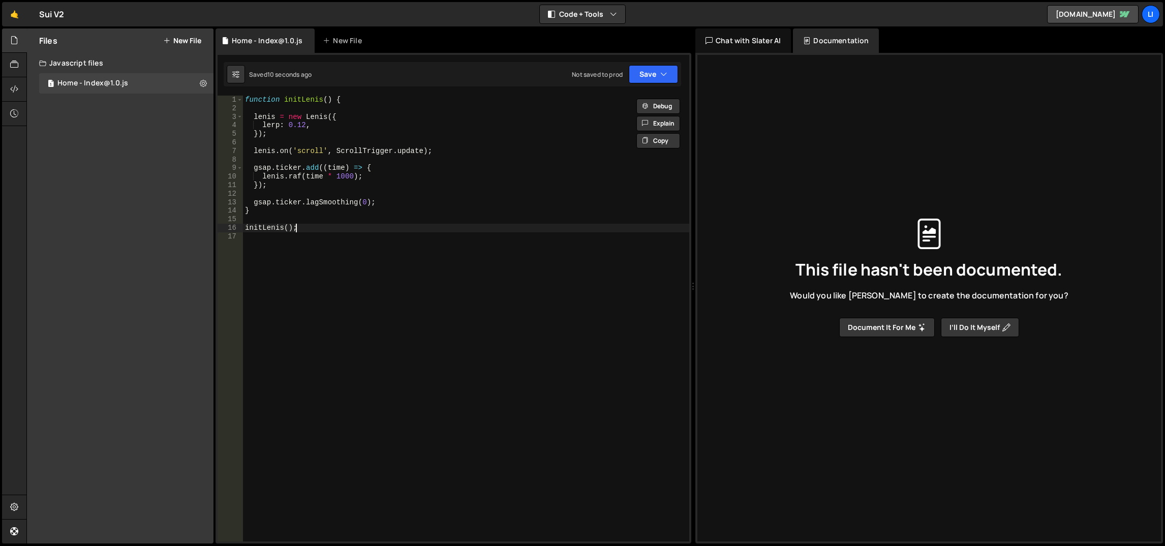
click at [419, 224] on div "function initLenis ( ) { [PERSON_NAME] = new [PERSON_NAME] ({ lerp : 0.12 , }) …" at bounding box center [466, 328] width 447 height 464
click at [420, 208] on div "function initLenis ( ) { [PERSON_NAME] = new [PERSON_NAME] ({ lerp : 0.12 , }) …" at bounding box center [466, 328] width 447 height 464
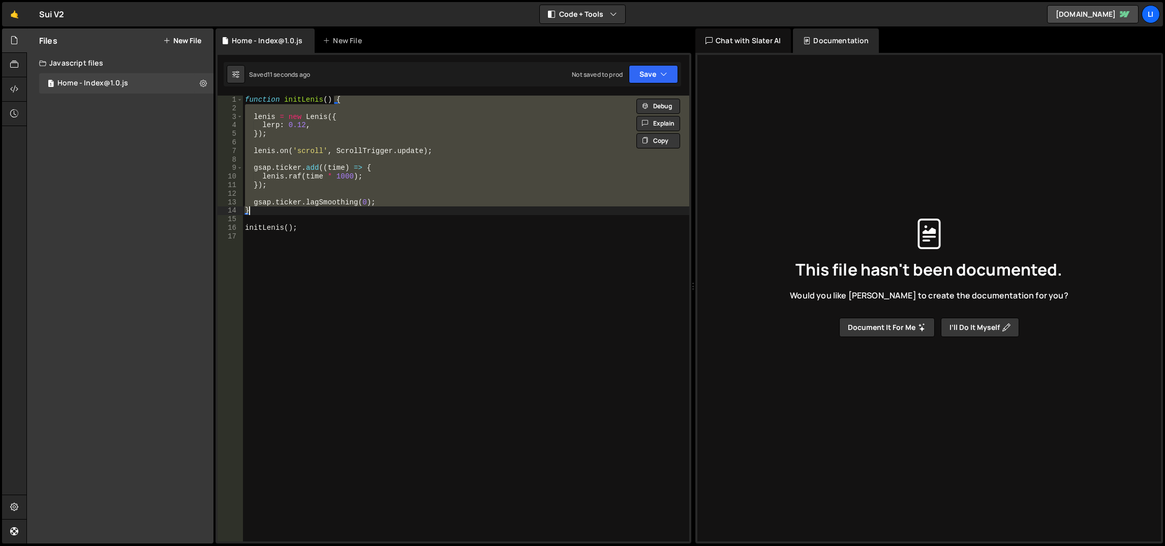
click at [420, 208] on div "function initLenis ( ) { [PERSON_NAME] = new [PERSON_NAME] ({ lerp : 0.12 , }) …" at bounding box center [466, 328] width 447 height 464
type textarea "}"
click at [423, 222] on div "function initLenis ( ) { [PERSON_NAME] = new [PERSON_NAME] ({ lerp : 0.12 , }) …" at bounding box center [466, 319] width 446 height 446
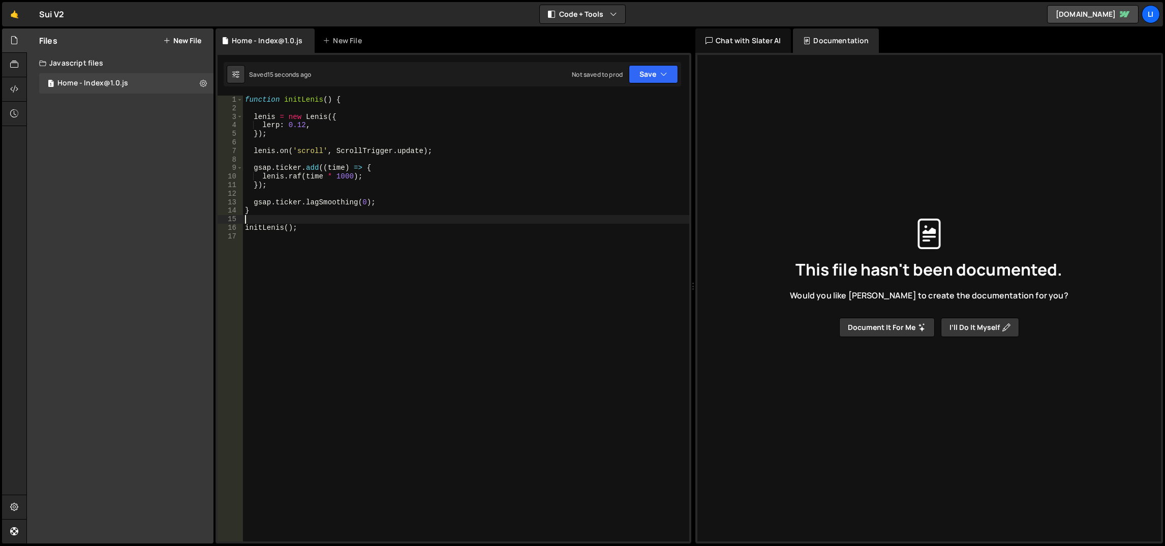
click at [334, 203] on div "function initLenis ( ) { [PERSON_NAME] = new [PERSON_NAME] ({ lerp : 0.12 , }) …" at bounding box center [466, 328] width 447 height 464
type textarea "gsap.ticker.lagSmoothing(0); }"
click at [339, 218] on div "function initLenis ( ) { [PERSON_NAME] = new [PERSON_NAME] ({ lerp : 0.12 , }) …" at bounding box center [466, 328] width 447 height 464
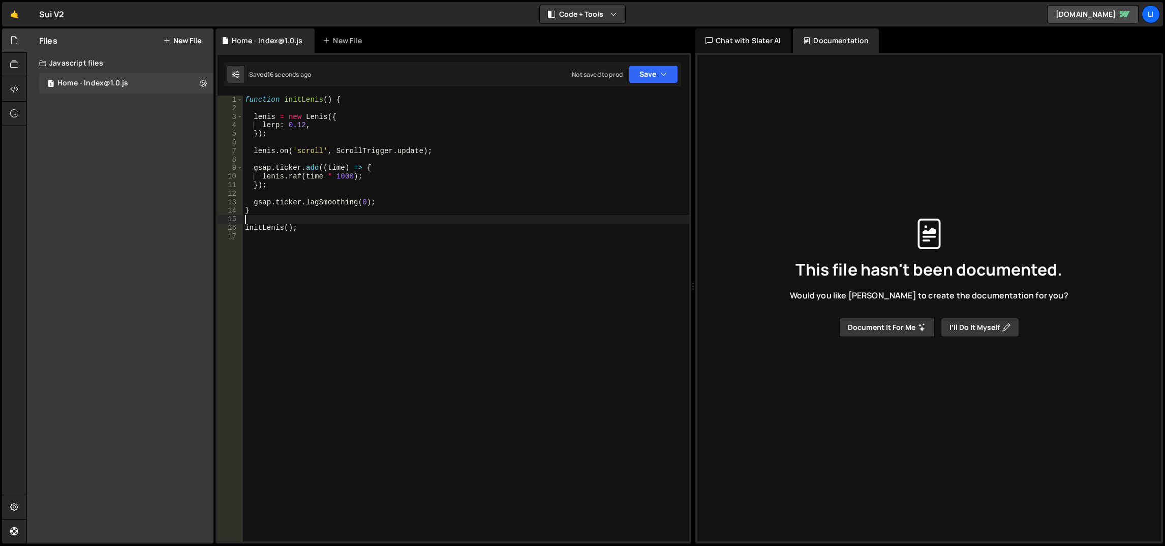
click at [339, 218] on div "function initLenis ( ) { [PERSON_NAME] = new [PERSON_NAME] ({ lerp : 0.12 , }) …" at bounding box center [466, 328] width 447 height 464
click at [340, 228] on div "function initLenis ( ) { [PERSON_NAME] = new [PERSON_NAME] ({ lerp : 0.12 , }) …" at bounding box center [466, 328] width 447 height 464
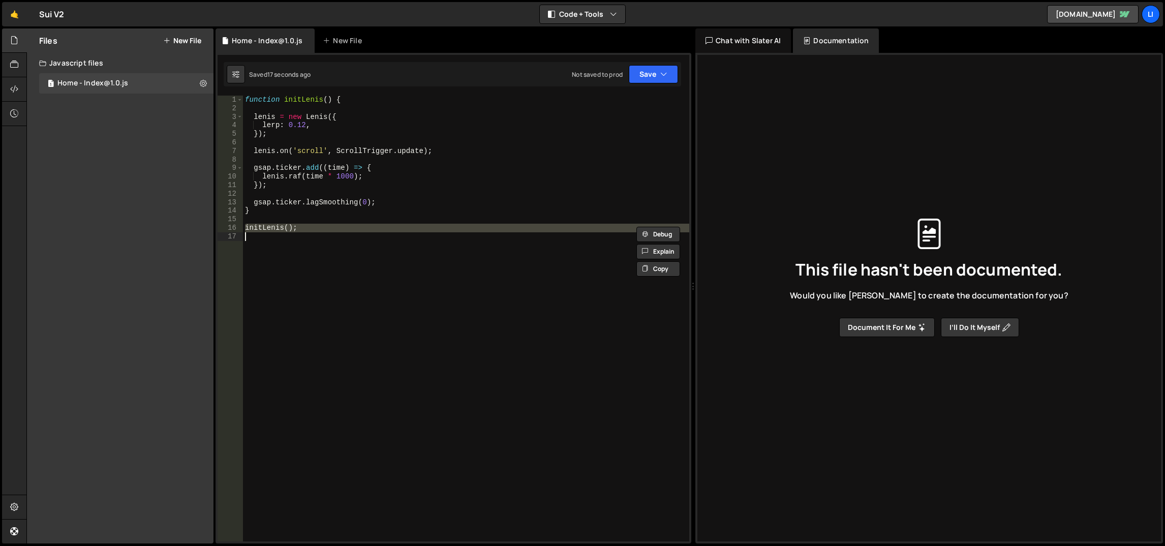
click at [333, 209] on div "function initLenis ( ) { [PERSON_NAME] = new [PERSON_NAME] ({ lerp : 0.12 , }) …" at bounding box center [466, 328] width 447 height 464
type textarea "}"
